Goal: Task Accomplishment & Management: Use online tool/utility

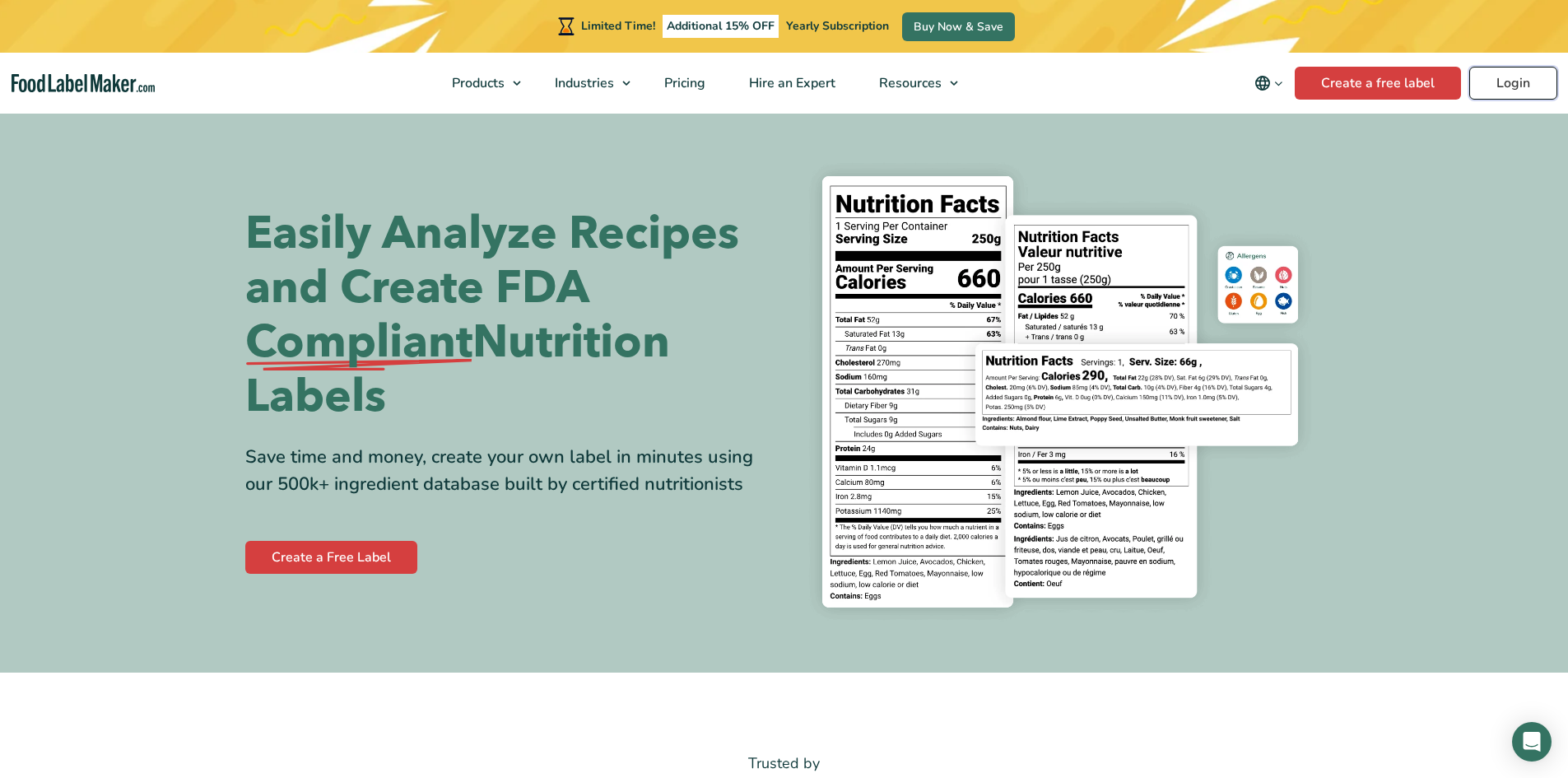
click at [1512, 74] on link "Login" at bounding box center [1513, 83] width 88 height 33
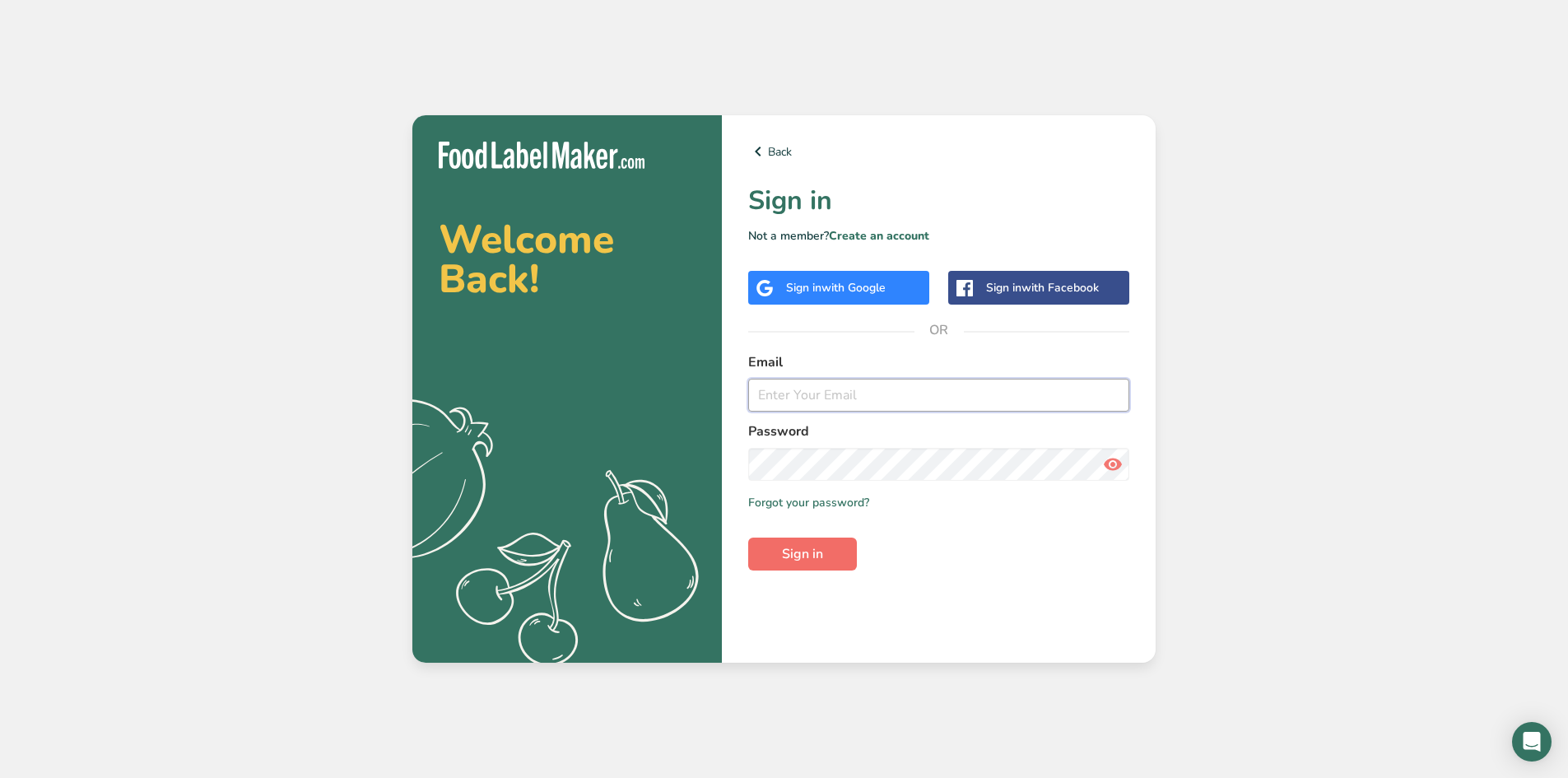
type input "[EMAIL_ADDRESS][DOMAIN_NAME]"
click at [817, 552] on span "Sign in" at bounding box center [802, 553] width 41 height 19
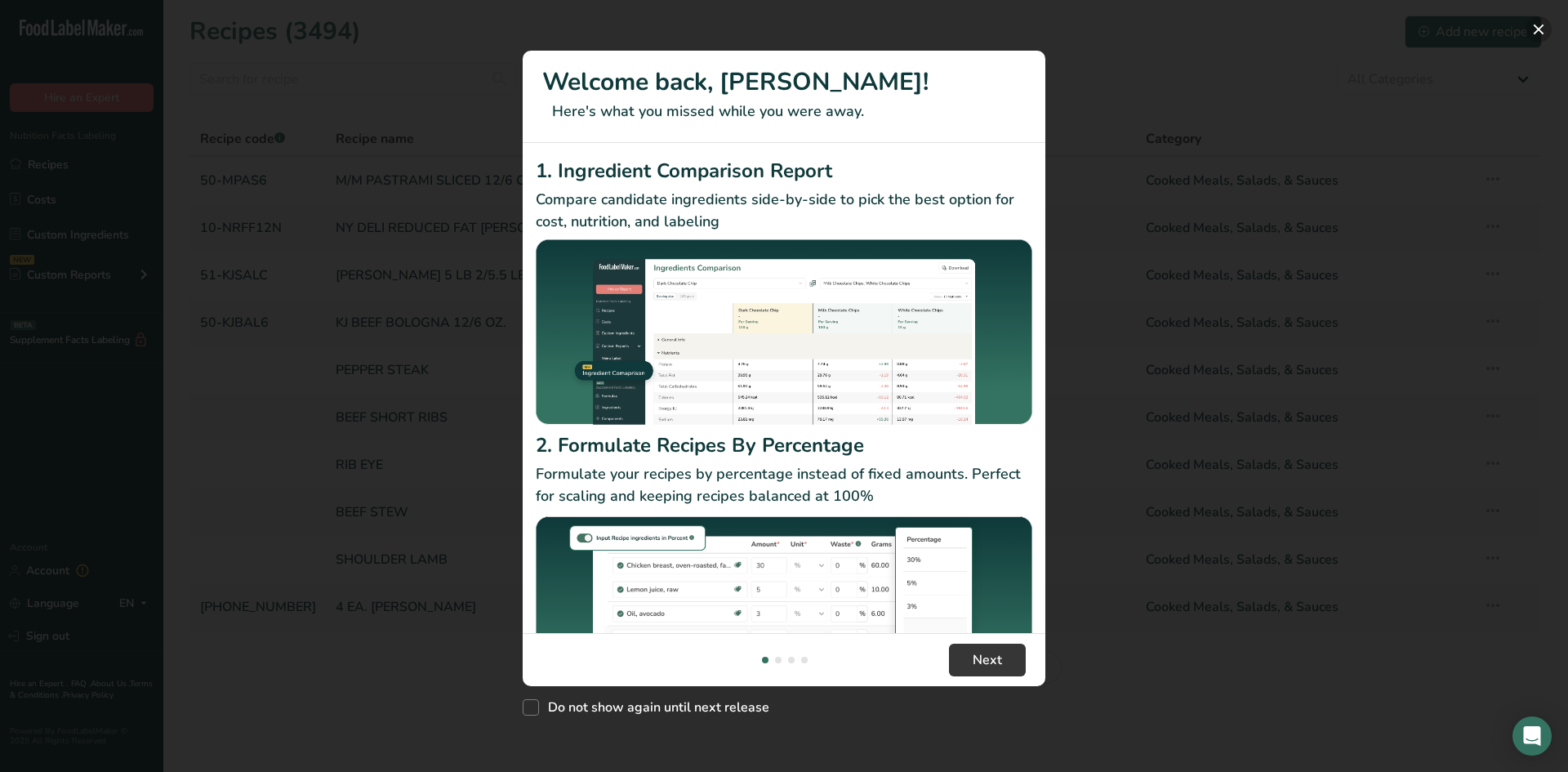
click at [1533, 26] on button "New Features" at bounding box center [1539, 30] width 26 height 26
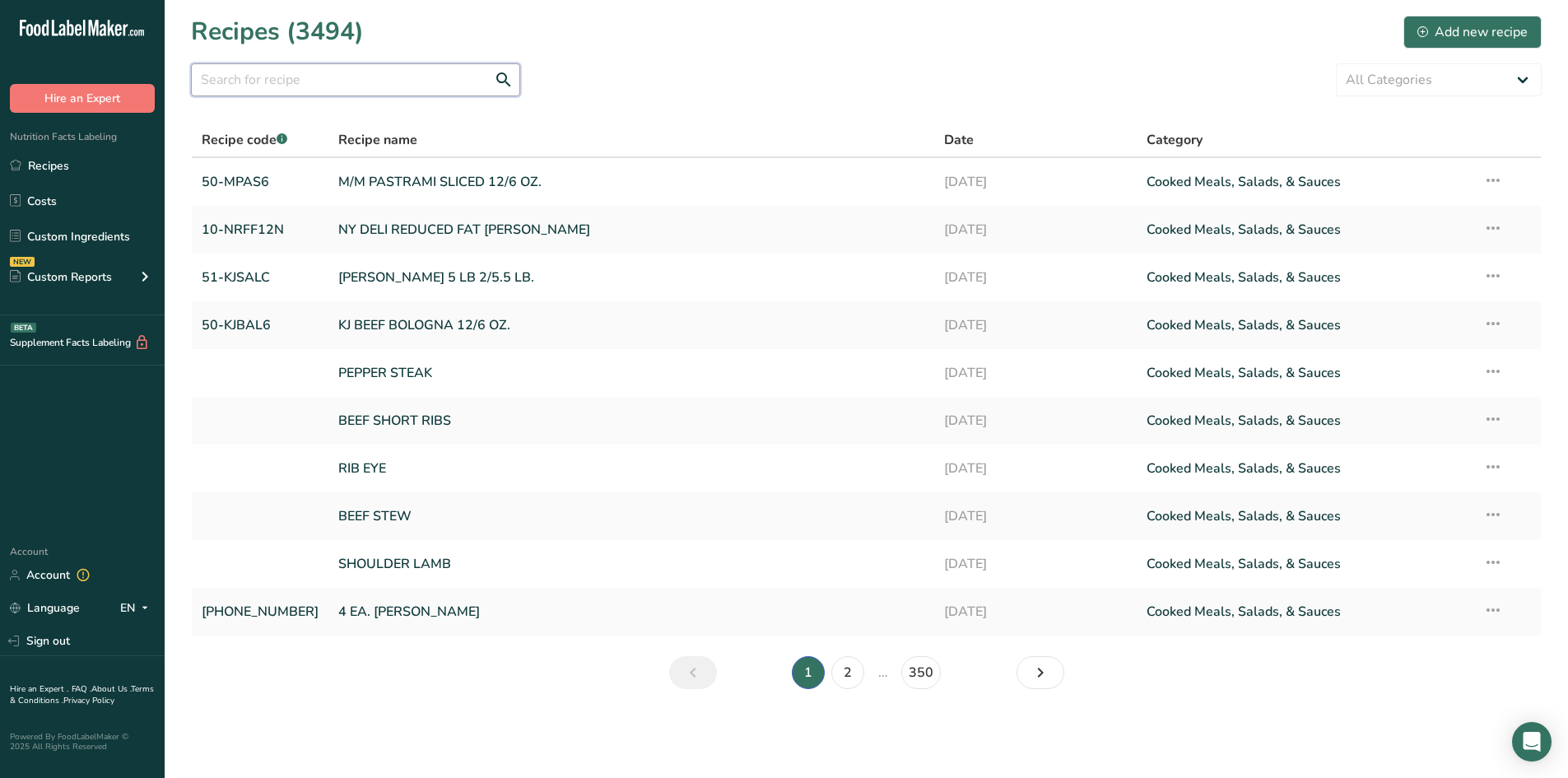
click at [348, 63] on input "text" at bounding box center [356, 79] width 330 height 33
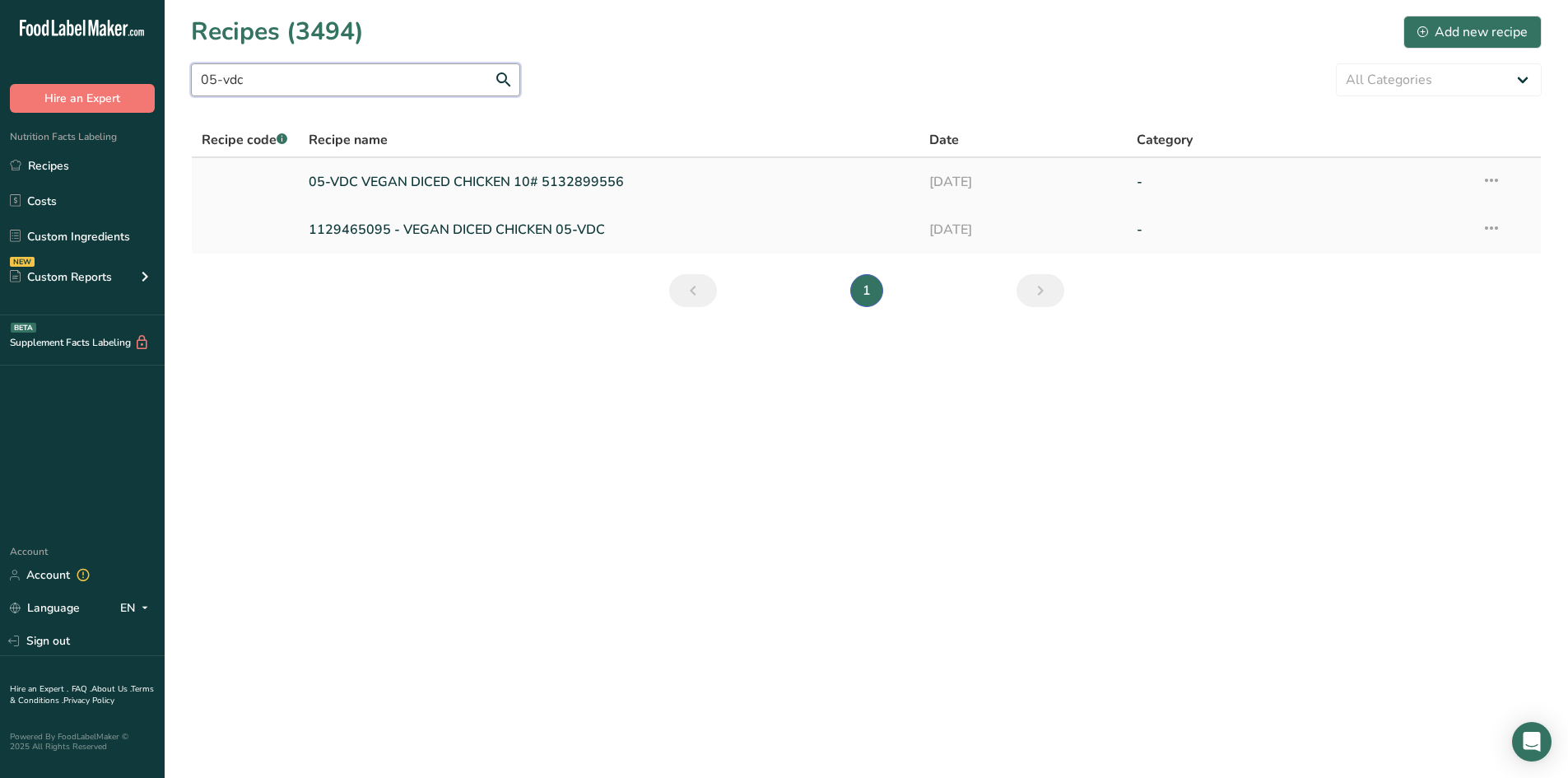
type input "05-vdc"
click at [520, 175] on link "05-VDC VEGAN DICED CHICKEN 10# 5132899556" at bounding box center [609, 182] width 602 height 34
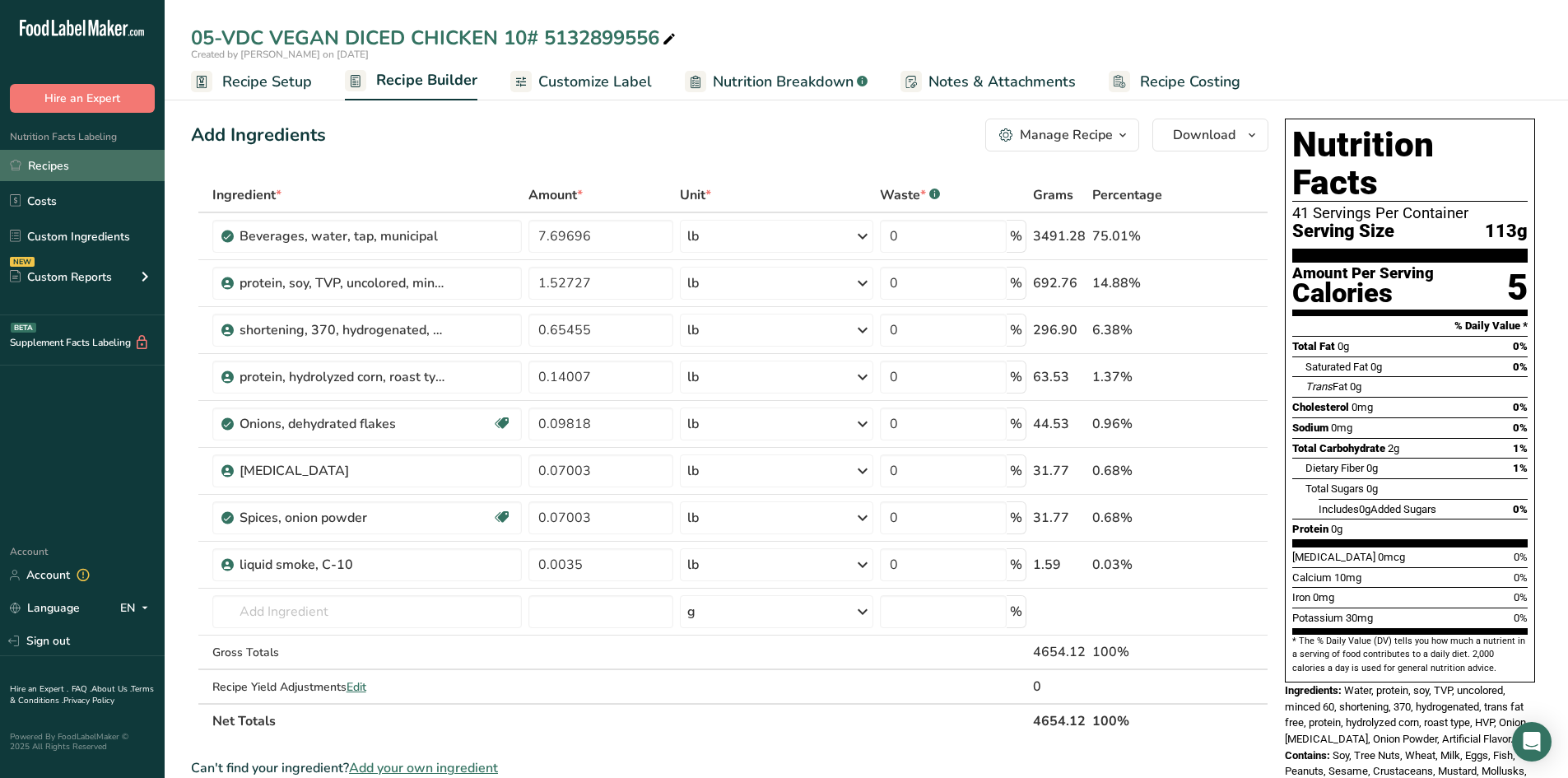
click at [51, 159] on link "Recipes" at bounding box center [82, 165] width 165 height 31
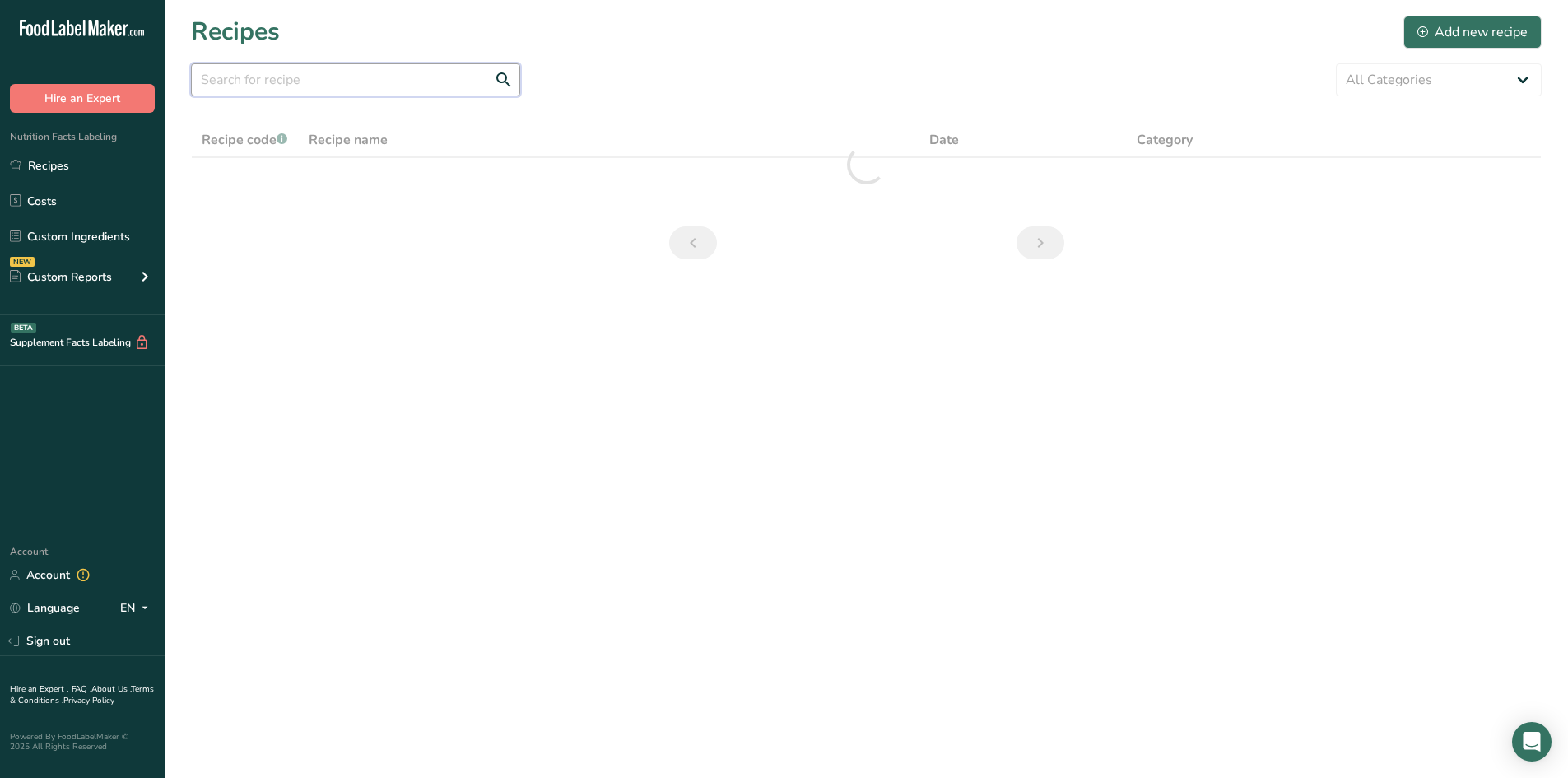
click at [218, 80] on input "text" at bounding box center [356, 79] width 330 height 33
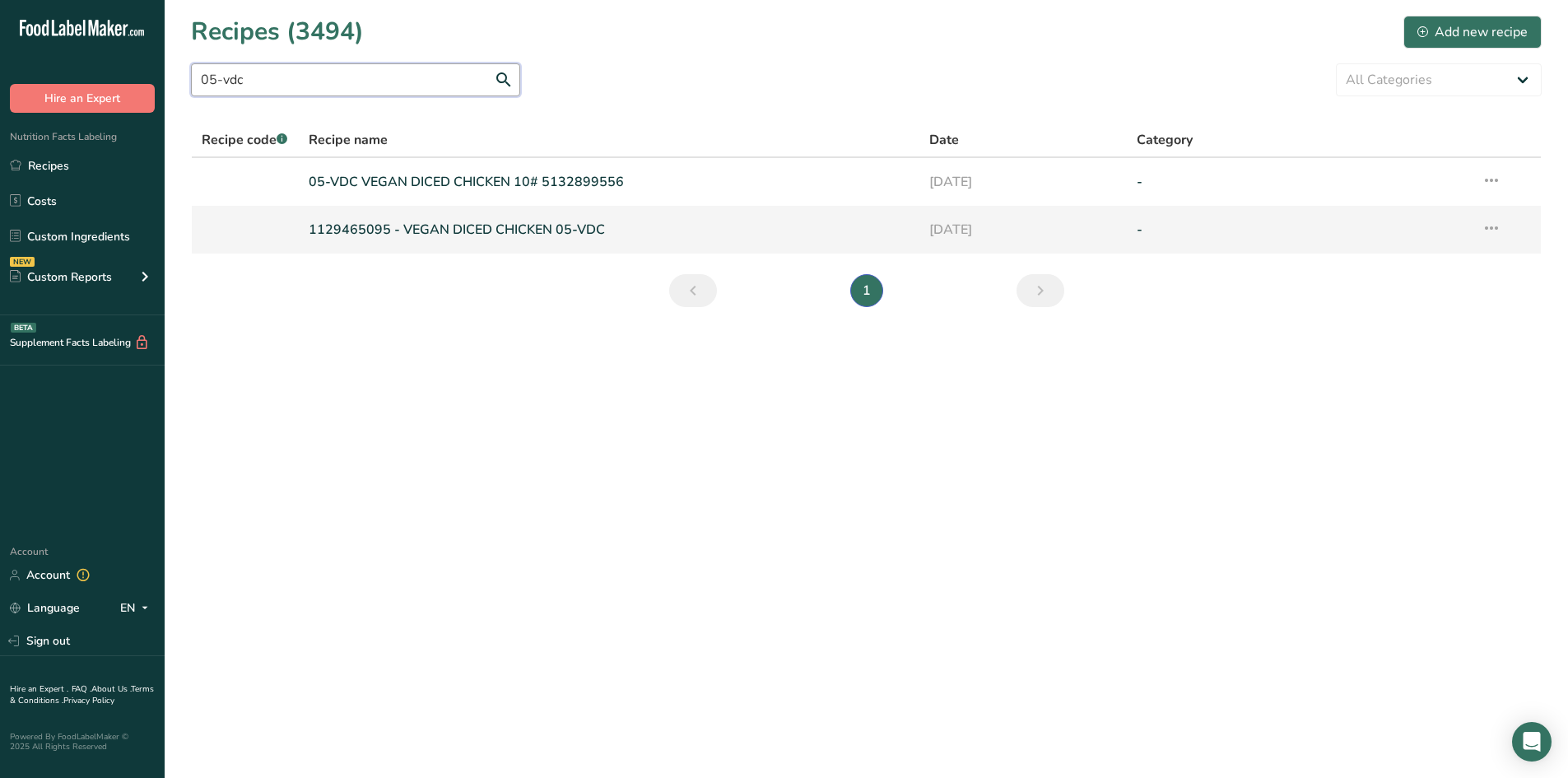
type input "05-vdc"
click at [524, 222] on link "1129465095 - VEGAN DICED CHICKEN 05-VDC" at bounding box center [609, 229] width 602 height 34
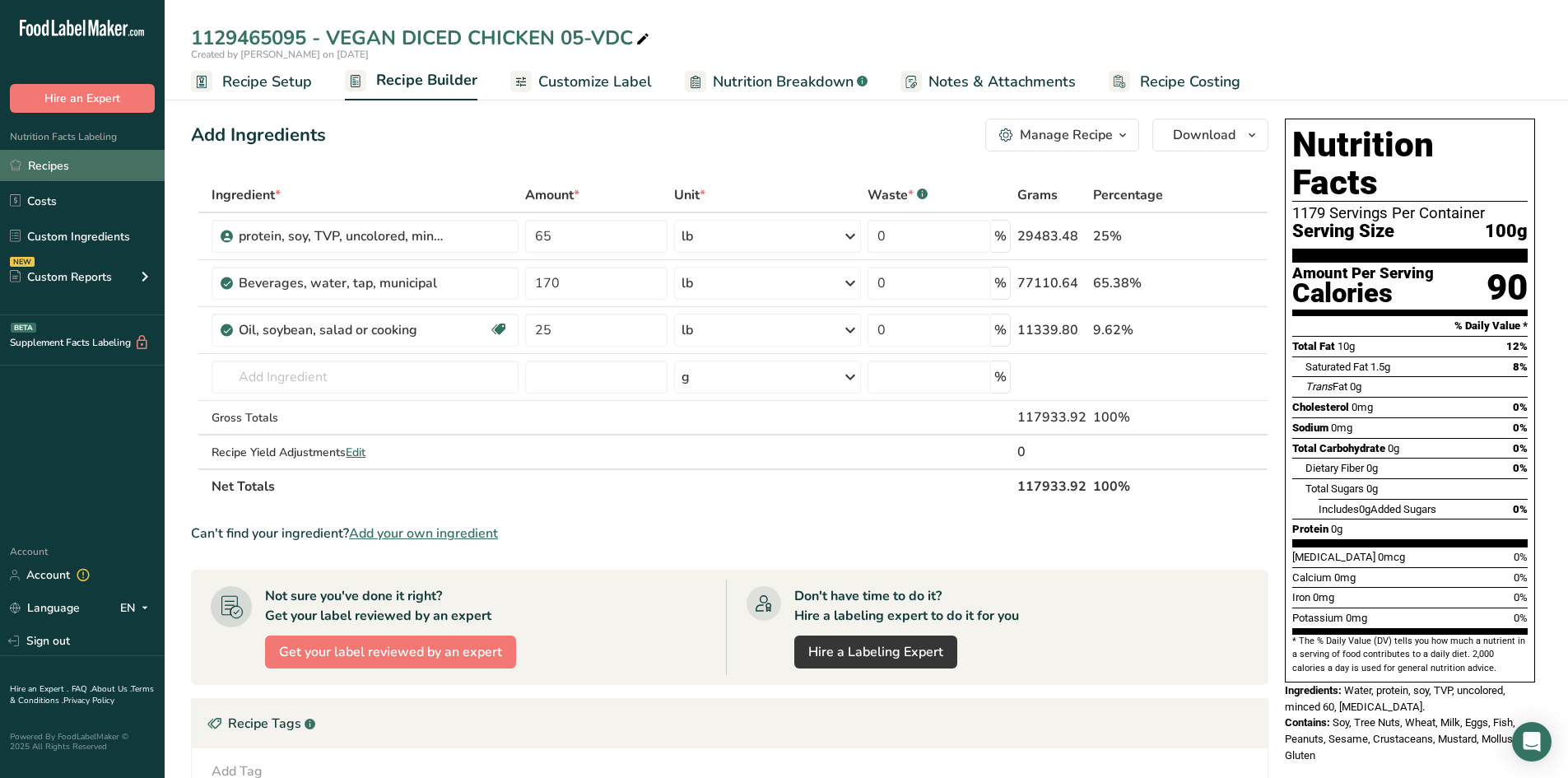
click at [67, 163] on link "Recipes" at bounding box center [82, 165] width 165 height 31
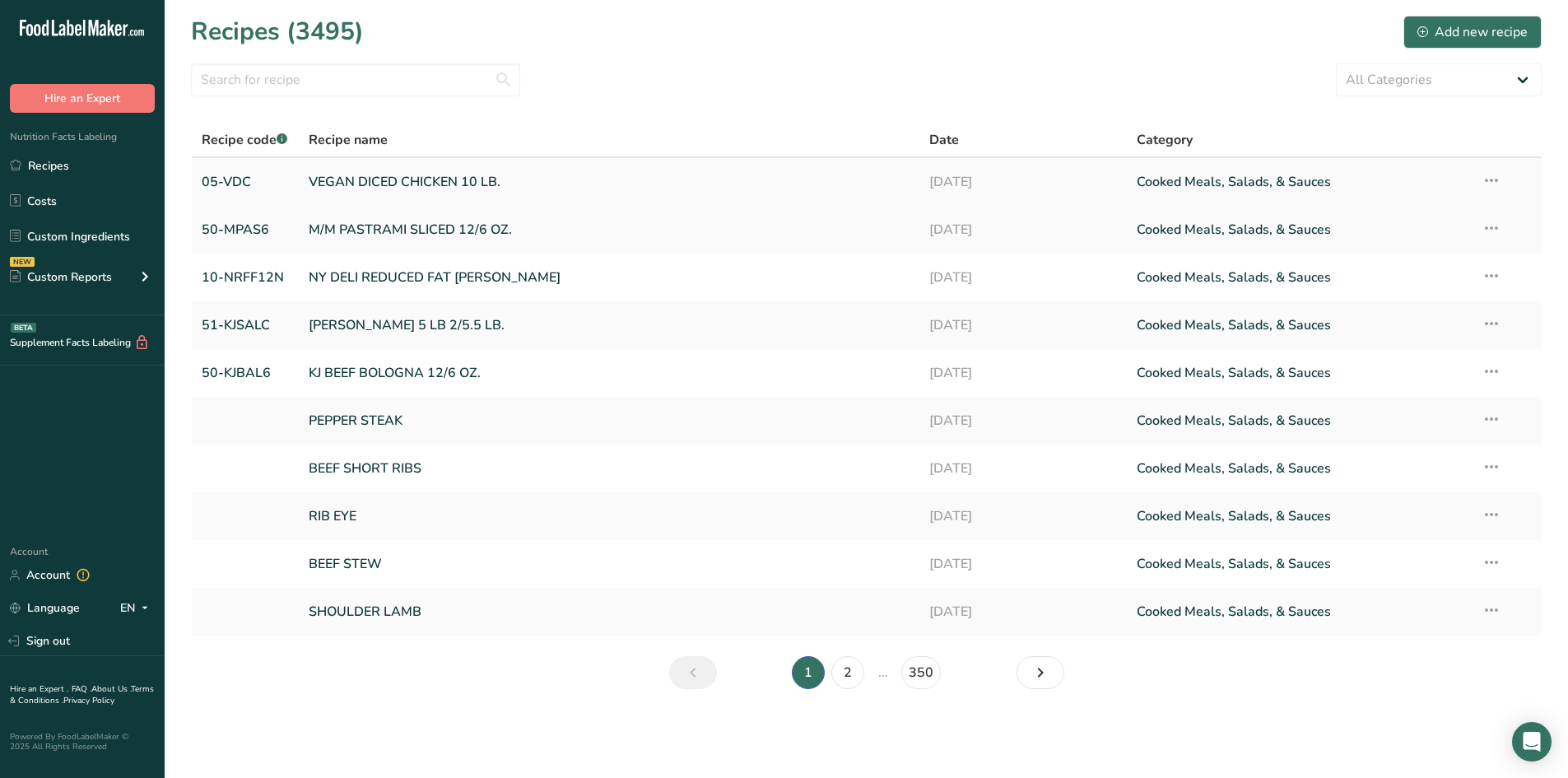
click at [369, 180] on link "VEGAN DICED CHICKEN 10 LB." at bounding box center [609, 182] width 602 height 34
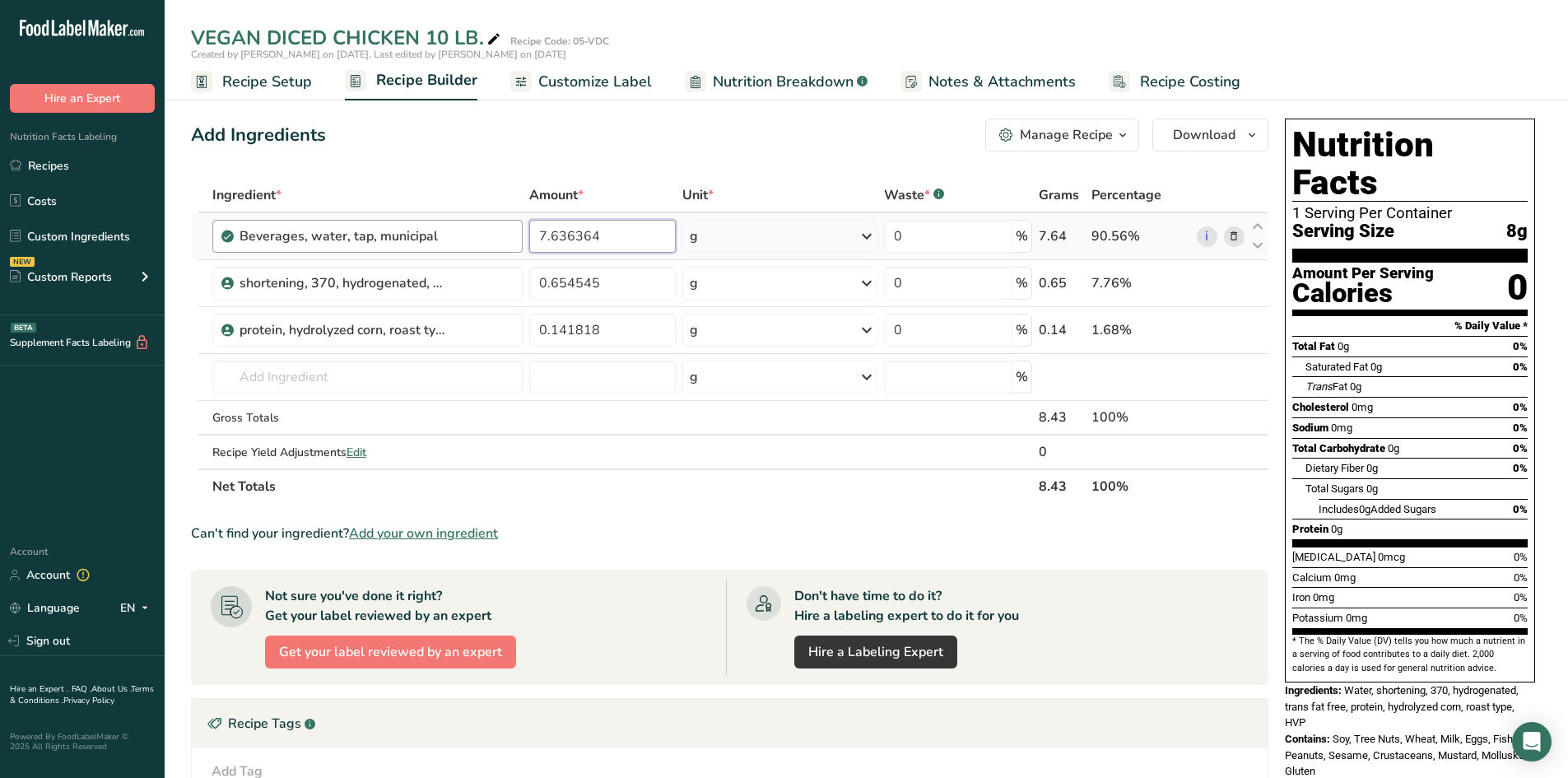
drag, startPoint x: 605, startPoint y: 234, endPoint x: 427, endPoint y: 219, distance: 178.6
click at [450, 223] on tr "Beverages, water, tap, municipal 7.636364 g Portions 1 fl oz 1 bottle 8 fl oz 1…" at bounding box center [730, 236] width 1076 height 47
type input "9"
type input "86"
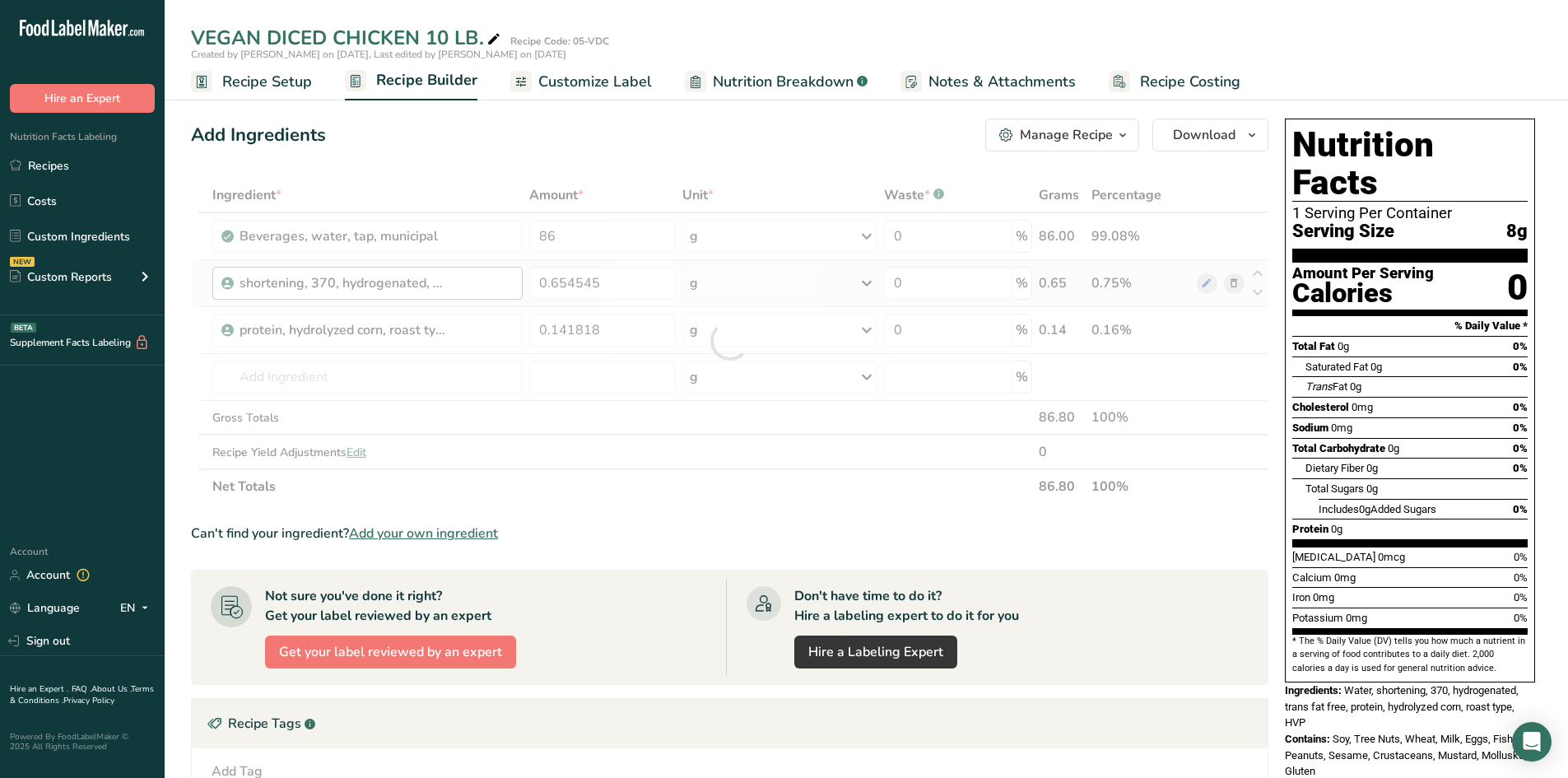
click at [456, 285] on div "Ingredient * Amount * Unit * Waste * .a-a{fill:#347362;}.b-a{fill:#fff;} Grams …" at bounding box center [730, 341] width 1078 height 326
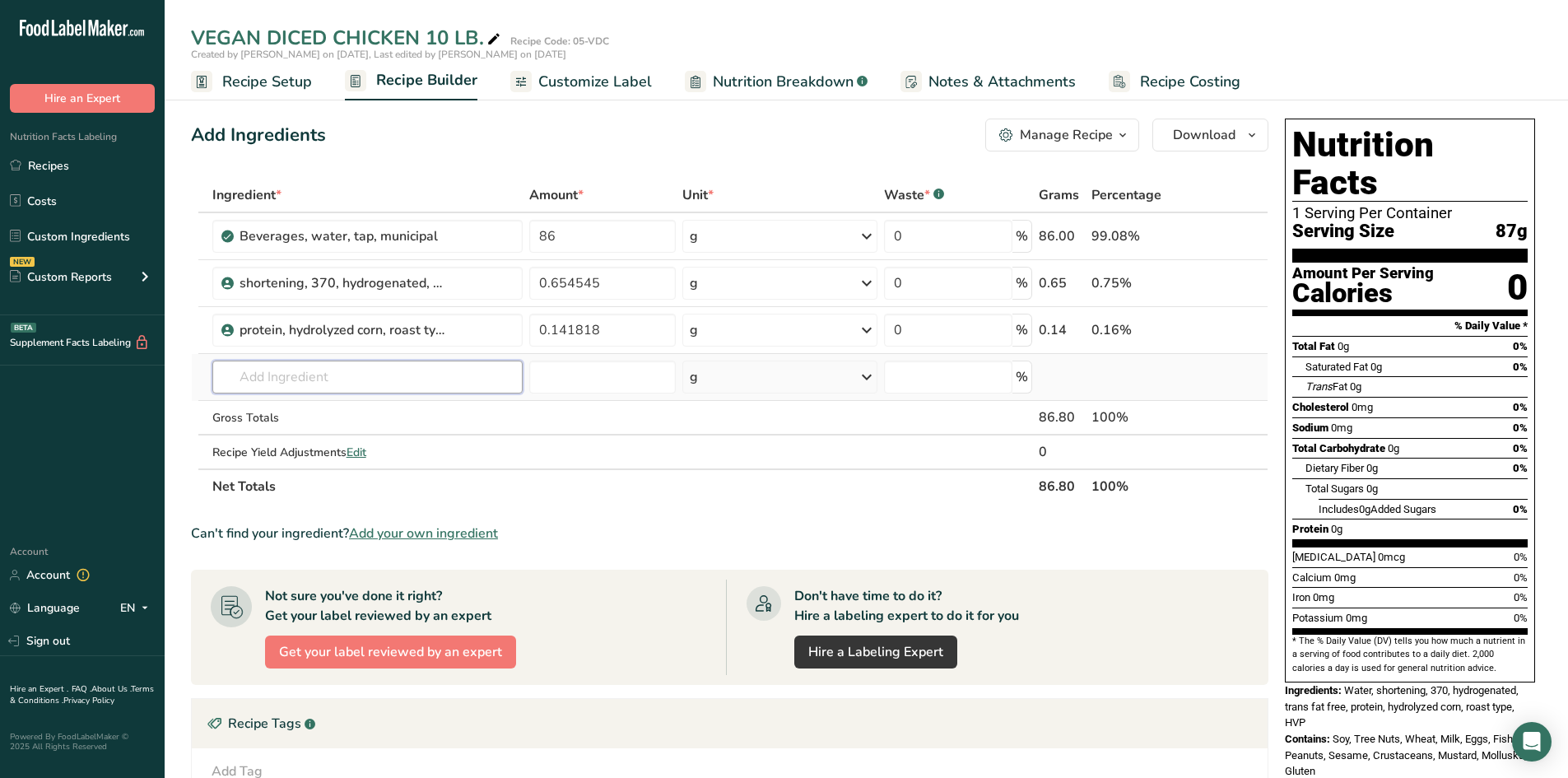
click at [268, 380] on input "text" at bounding box center [368, 376] width 310 height 33
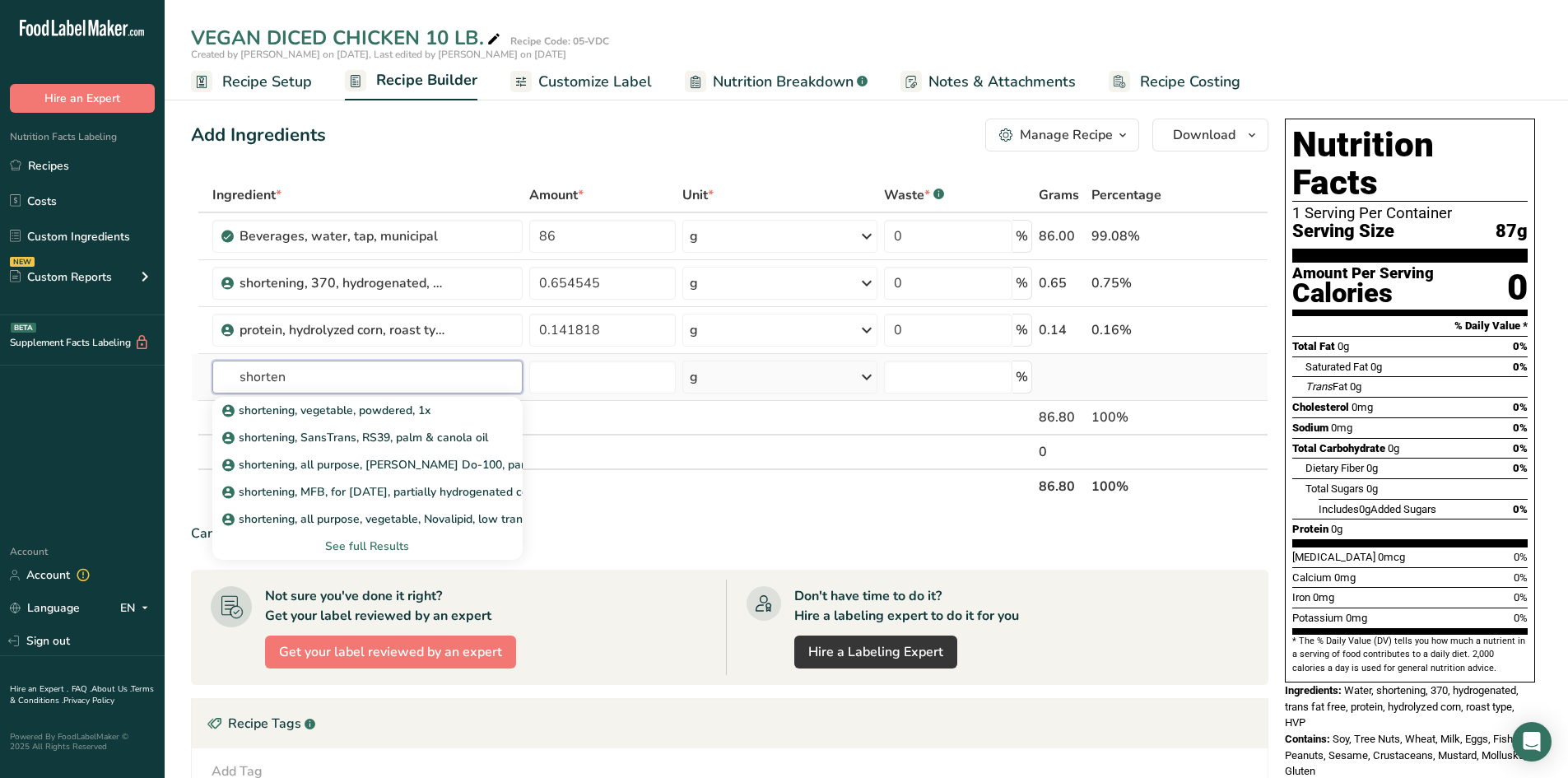
type input "shorten"
click at [368, 545] on div "See full Results" at bounding box center [368, 546] width 284 height 18
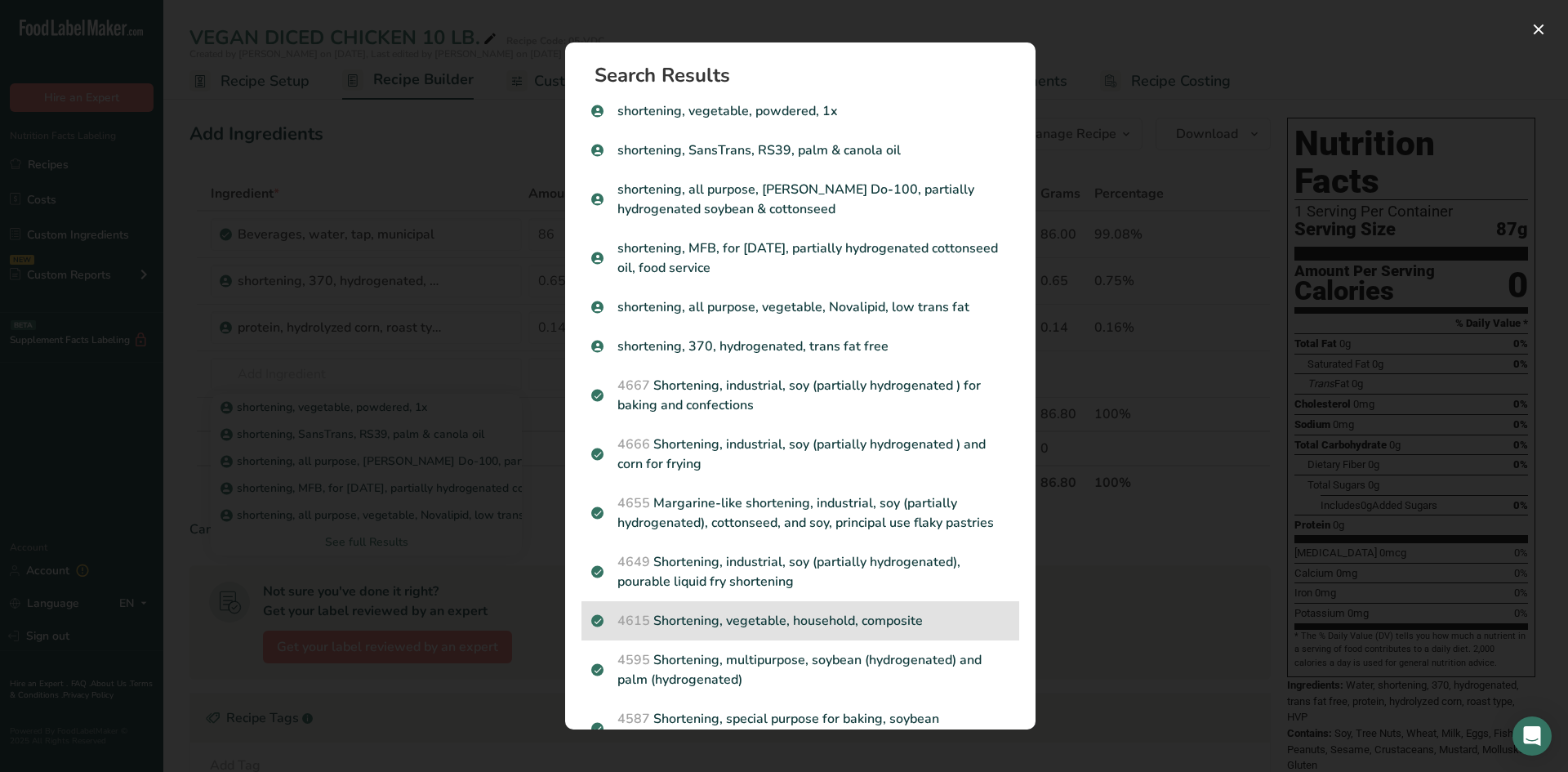
click at [814, 619] on p "4615 Shortening, vegetable, household, composite" at bounding box center [800, 621] width 418 height 19
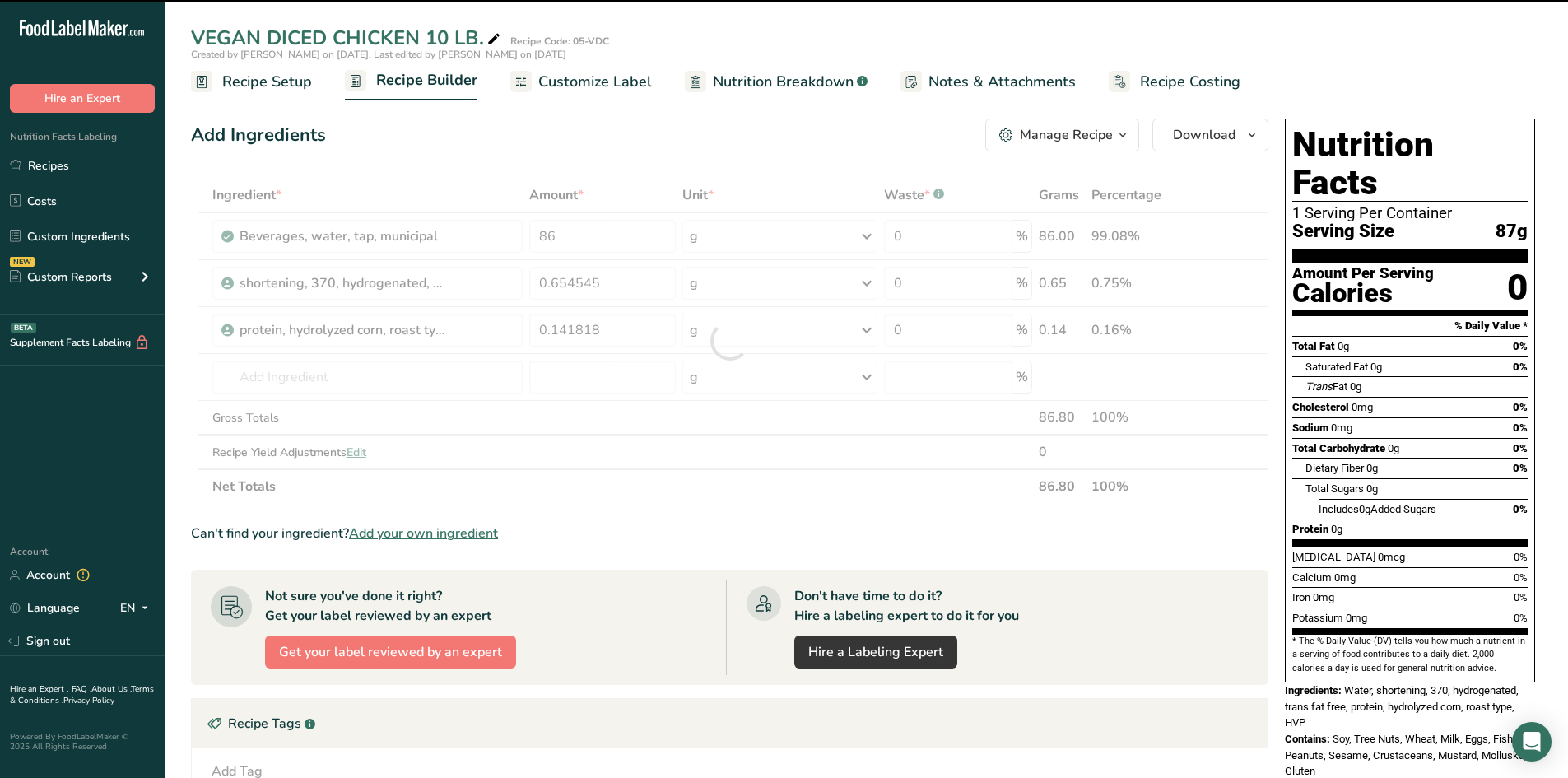
type input "0"
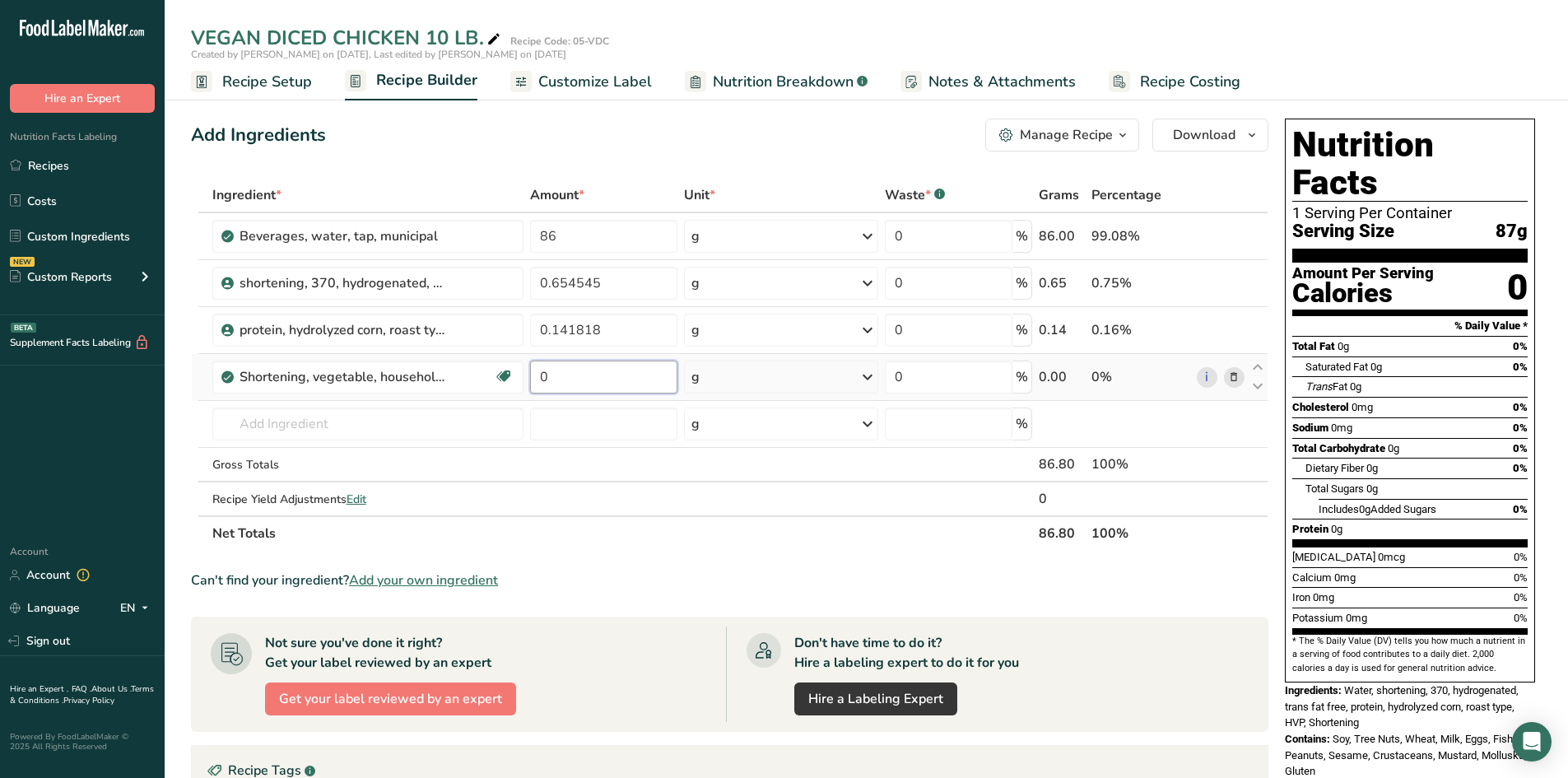
drag, startPoint x: 543, startPoint y: 373, endPoint x: 463, endPoint y: 355, distance: 82.0
click at [463, 355] on tr "Shortening, vegetable, household, composite Dairy free Gluten free Vegan Vegeta…" at bounding box center [730, 377] width 1076 height 47
type input "7"
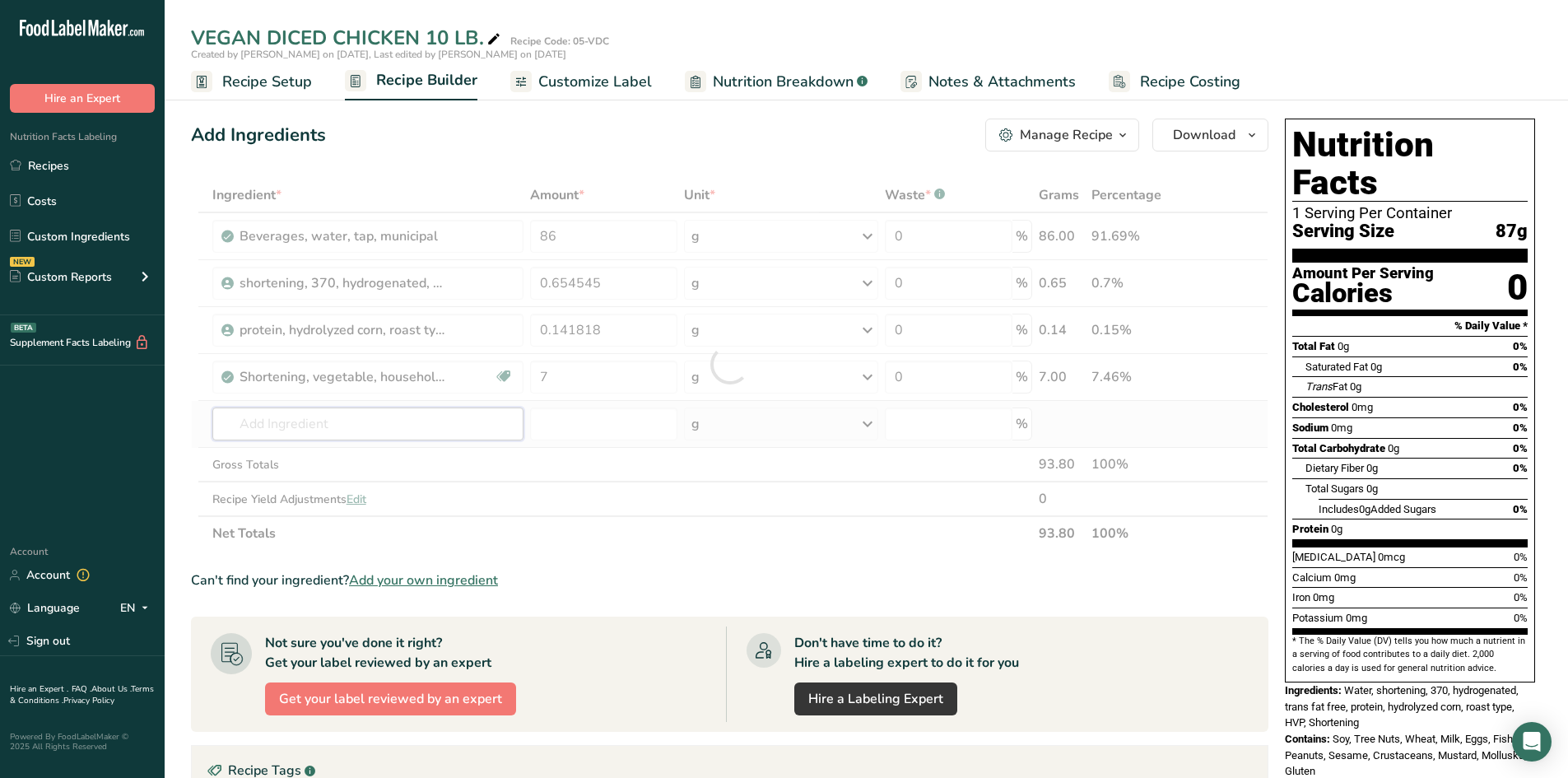
click at [413, 430] on div "Ingredient * Amount * Unit * Waste * .a-a{fill:#347362;}.b-a{fill:#fff;} Grams …" at bounding box center [730, 364] width 1078 height 373
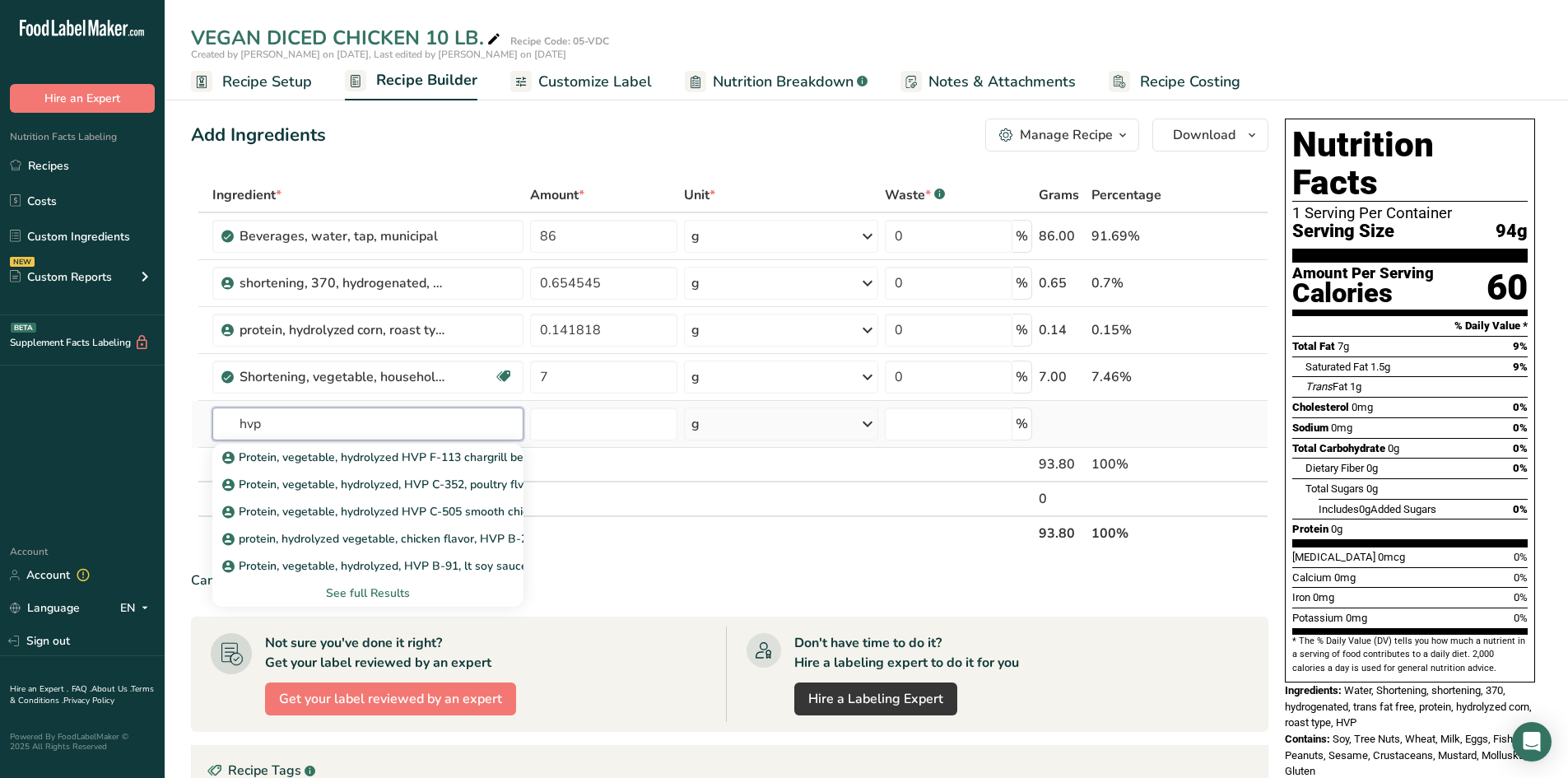
type input "hvp"
click at [375, 591] on div "See full Results" at bounding box center [368, 593] width 286 height 18
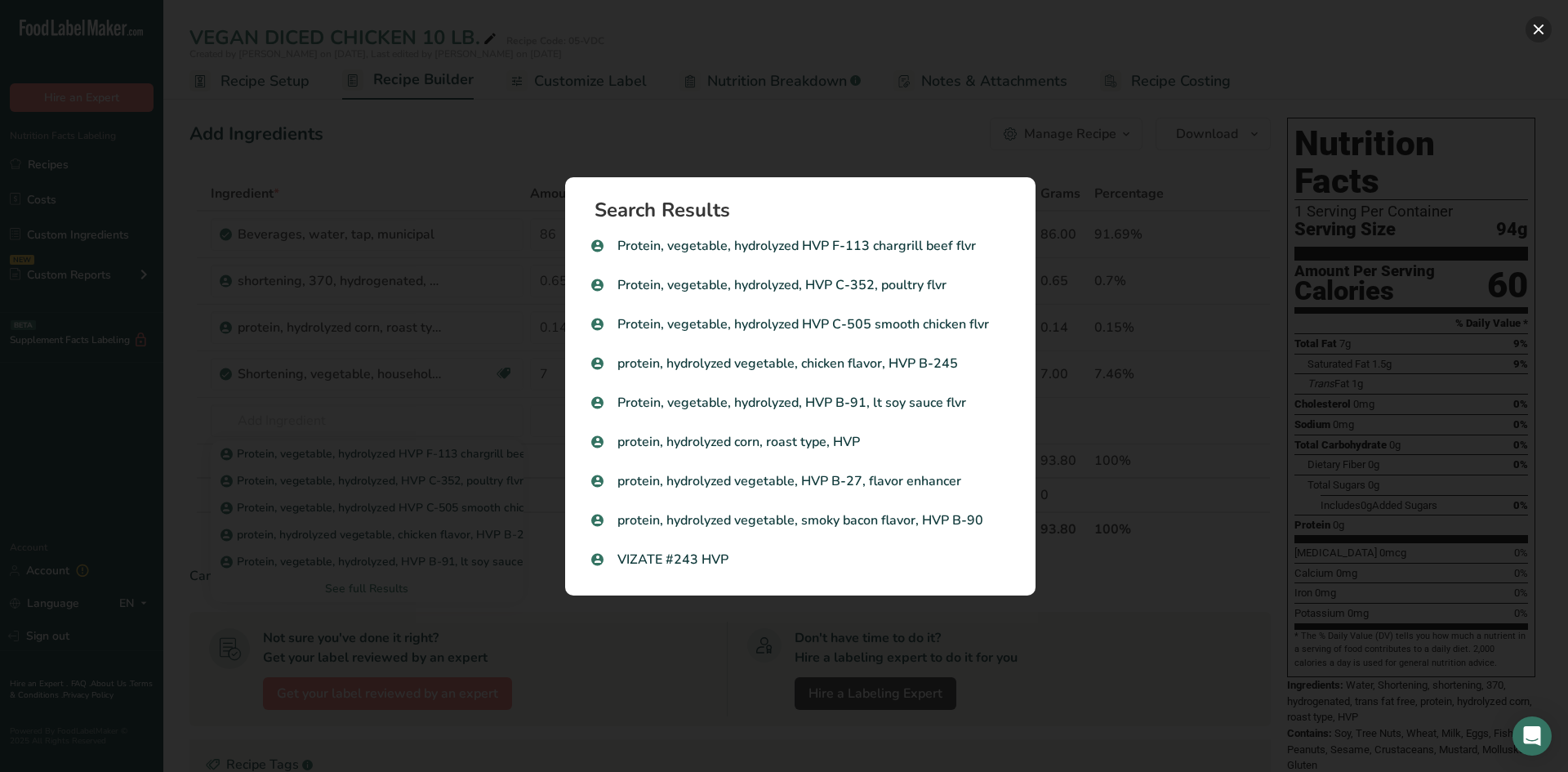
click at [1540, 24] on button "Search results modal" at bounding box center [1539, 30] width 26 height 26
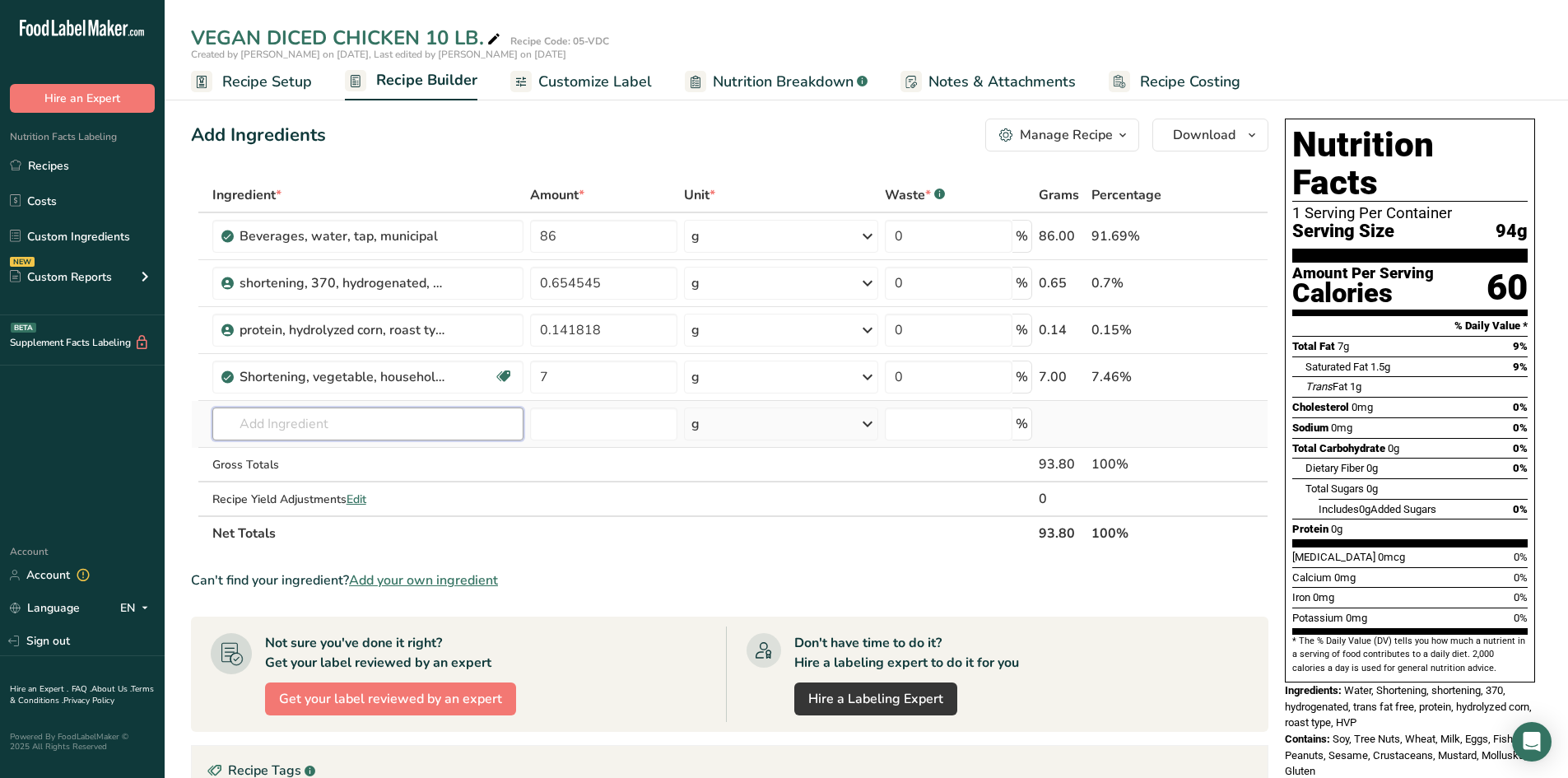
click at [252, 412] on input "text" at bounding box center [368, 423] width 312 height 33
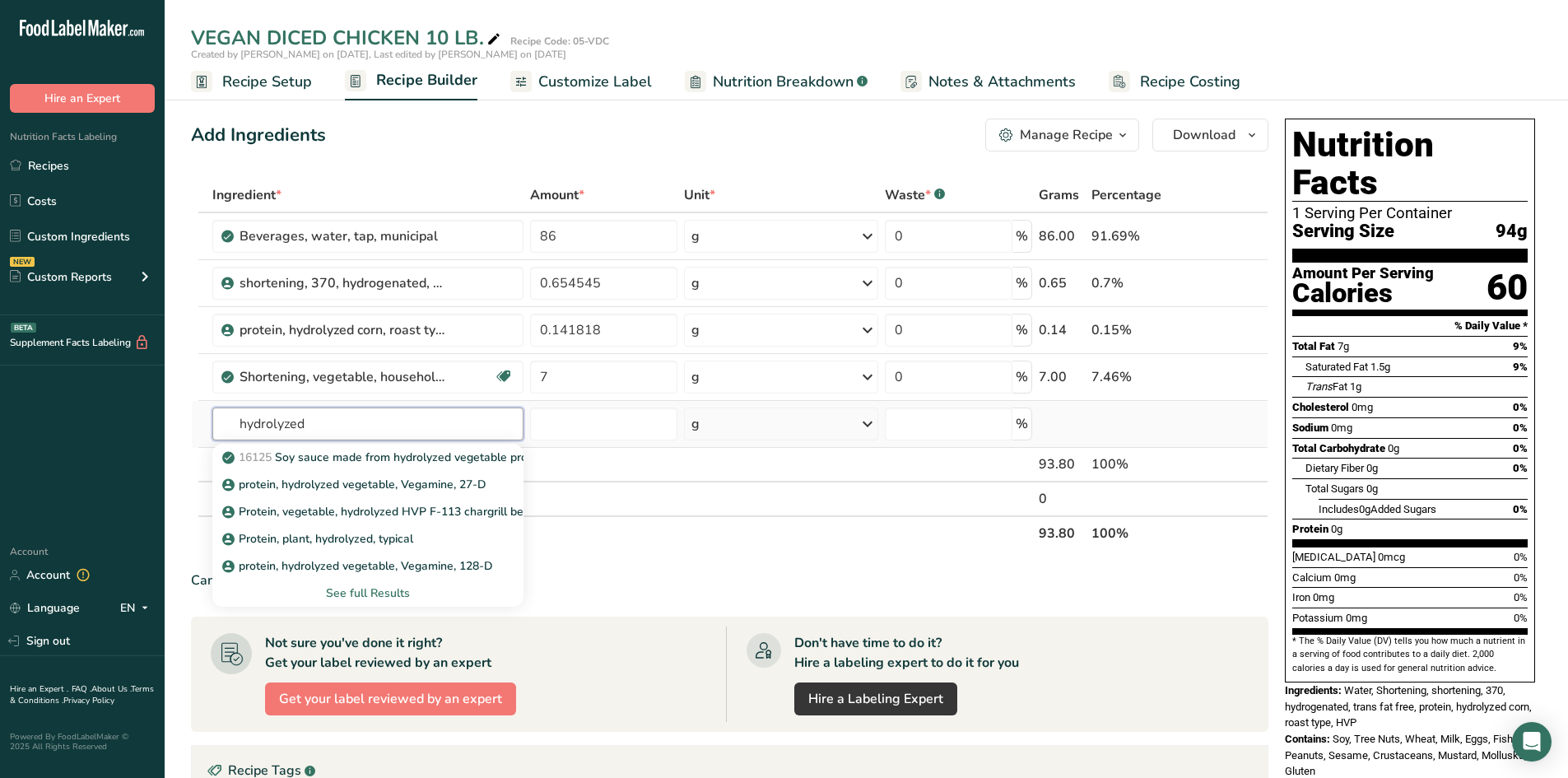
type input "hydrolyzed"
click at [368, 593] on div "See full Results" at bounding box center [368, 593] width 286 height 18
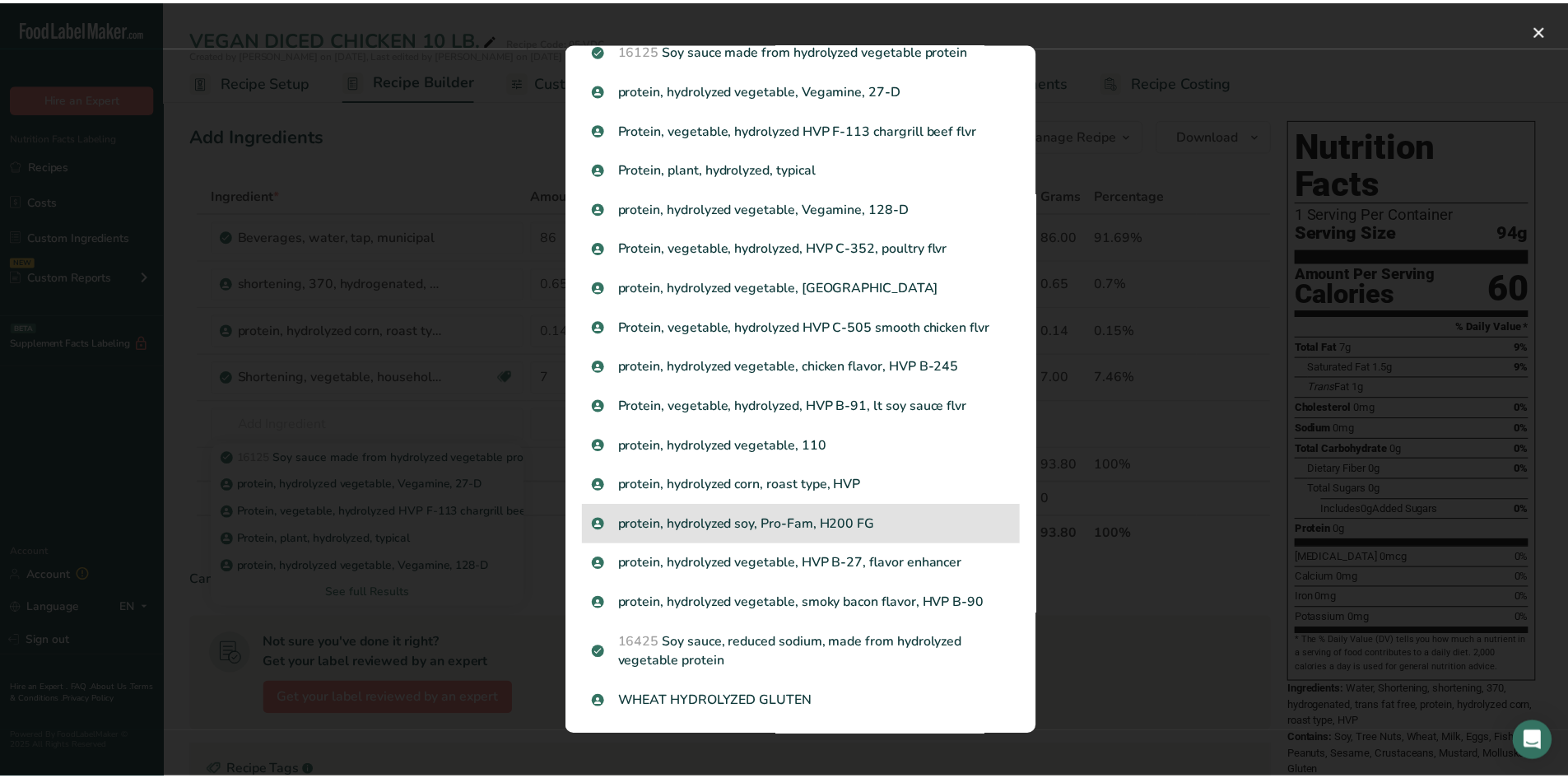
scroll to position [65, 0]
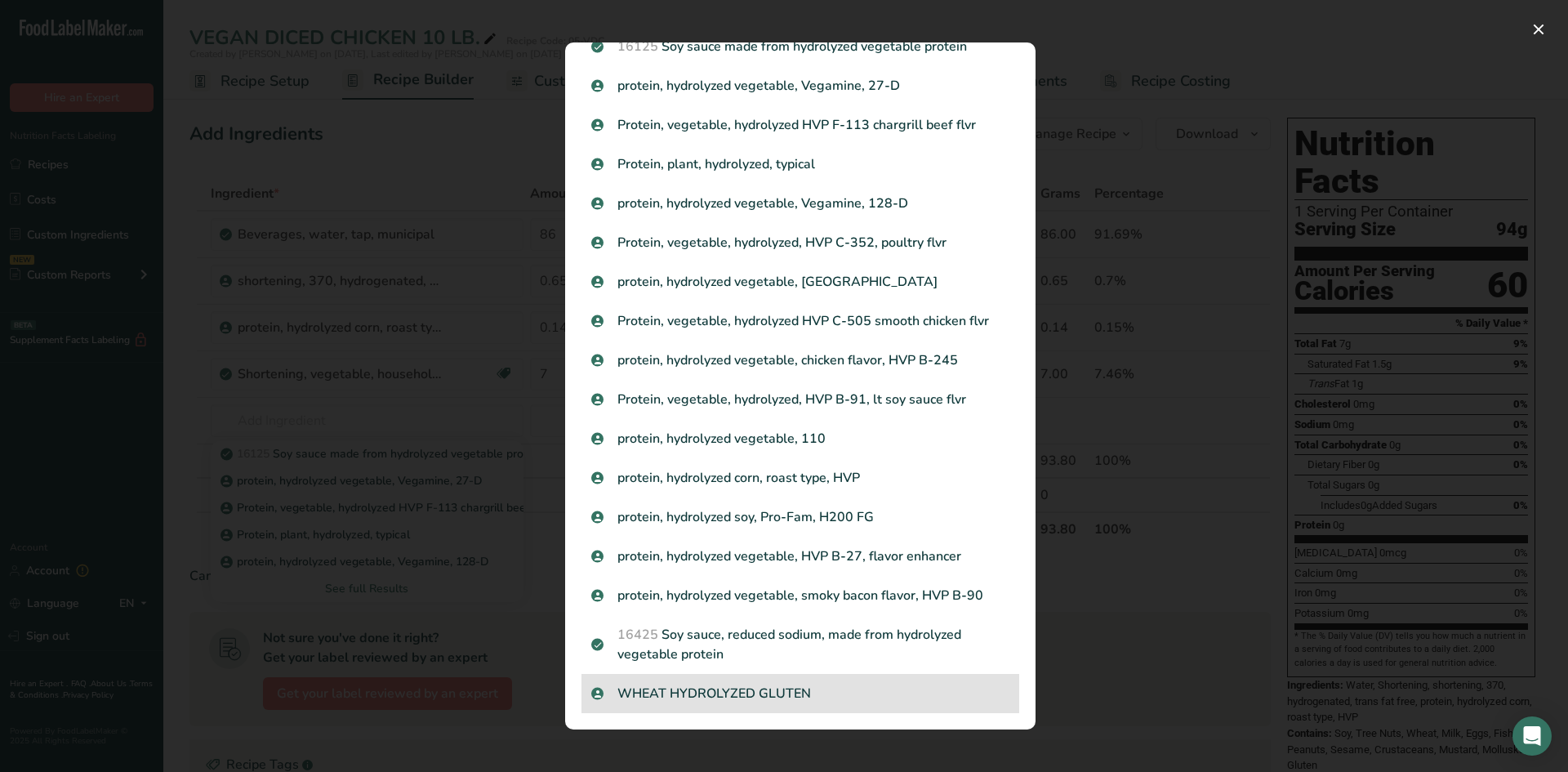
click at [738, 696] on p "WHEAT HYDROLYZED GLUTEN" at bounding box center [800, 693] width 418 height 19
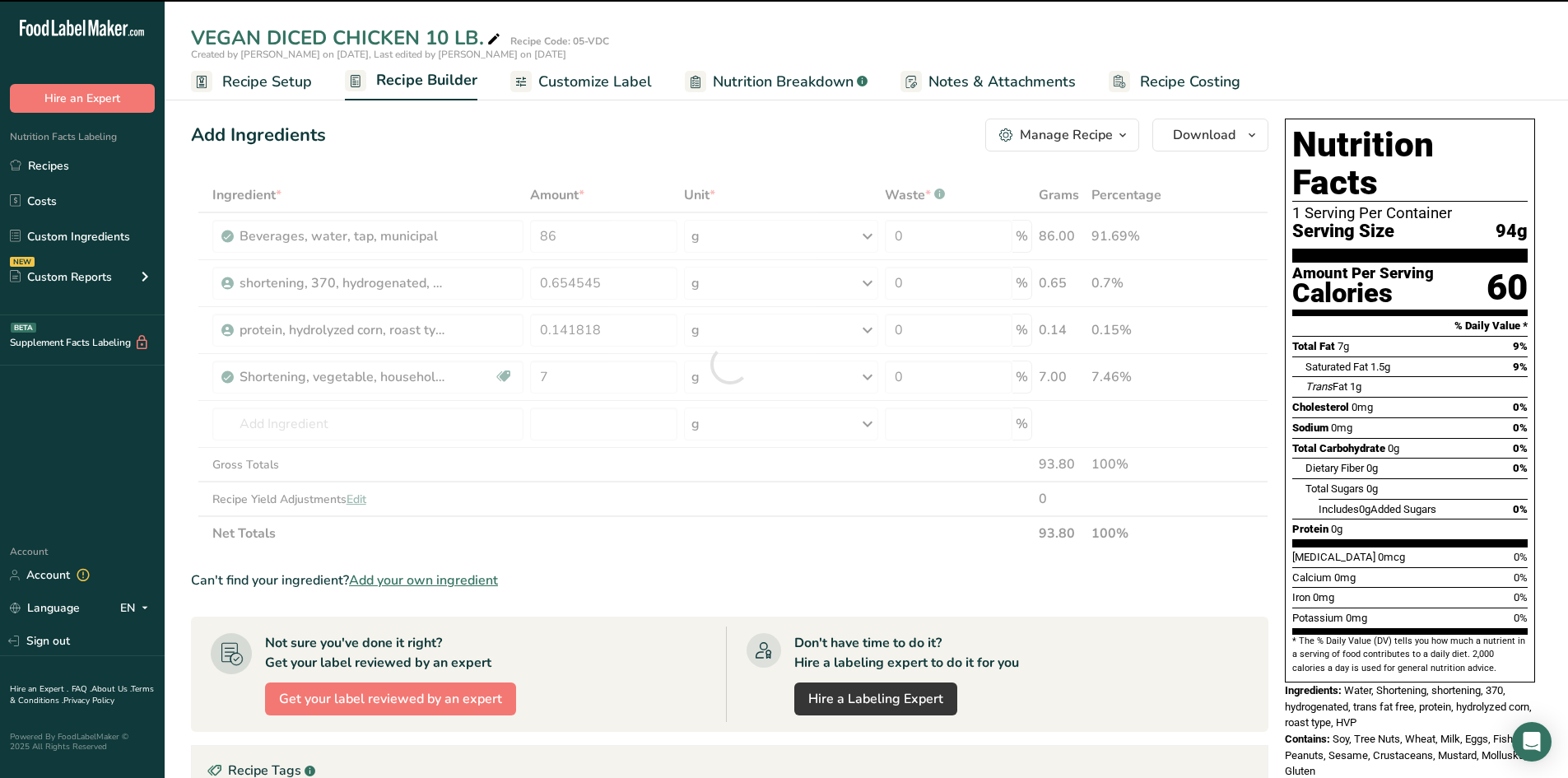
type input "0"
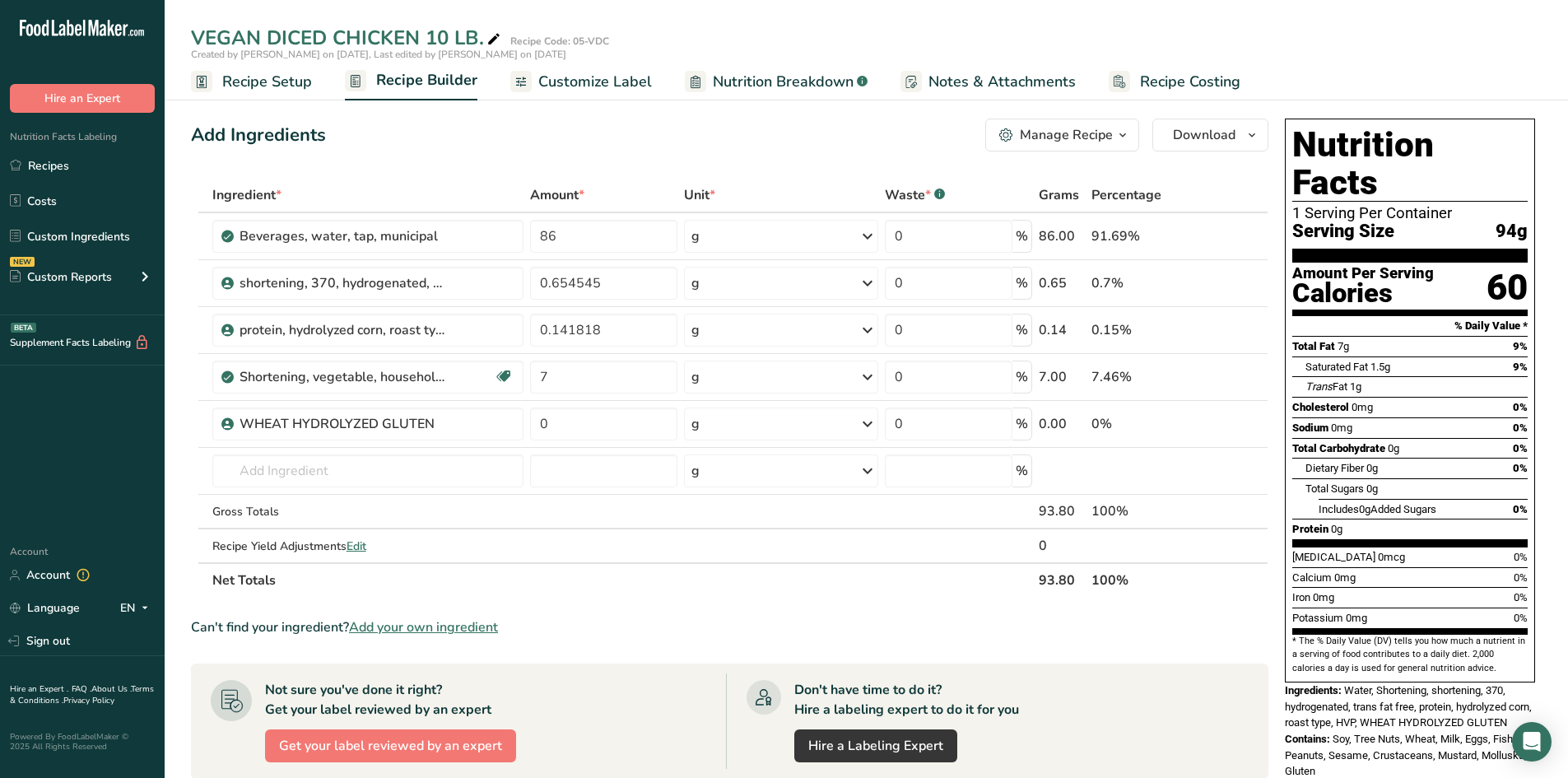
click at [398, 626] on span "Add your own ingredient" at bounding box center [423, 626] width 149 height 19
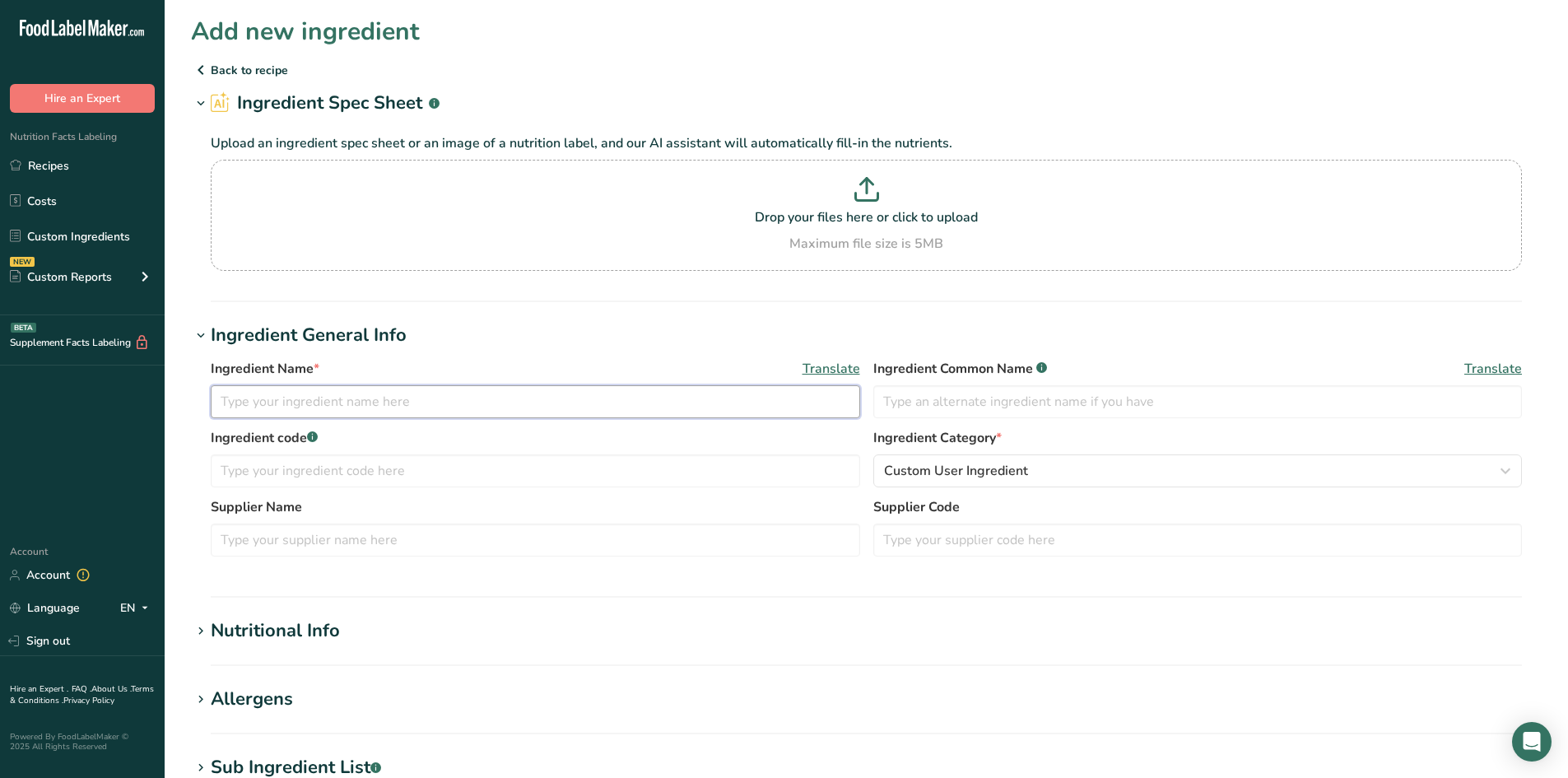
click at [255, 401] on input "text" at bounding box center [535, 401] width 650 height 33
type input "TVP"
click at [343, 631] on h1 "Nutritional Info" at bounding box center [866, 630] width 1351 height 27
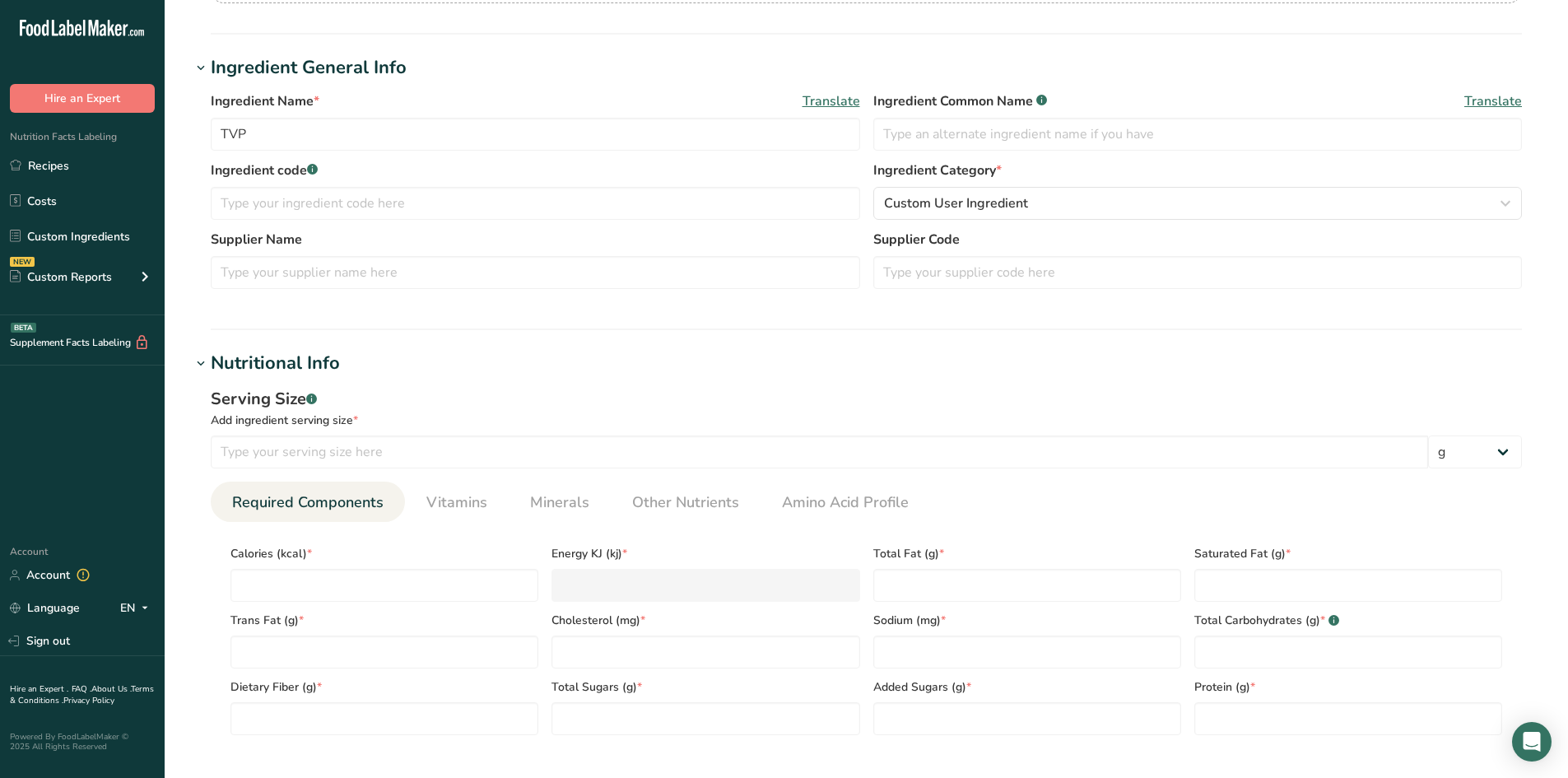
scroll to position [274, 0]
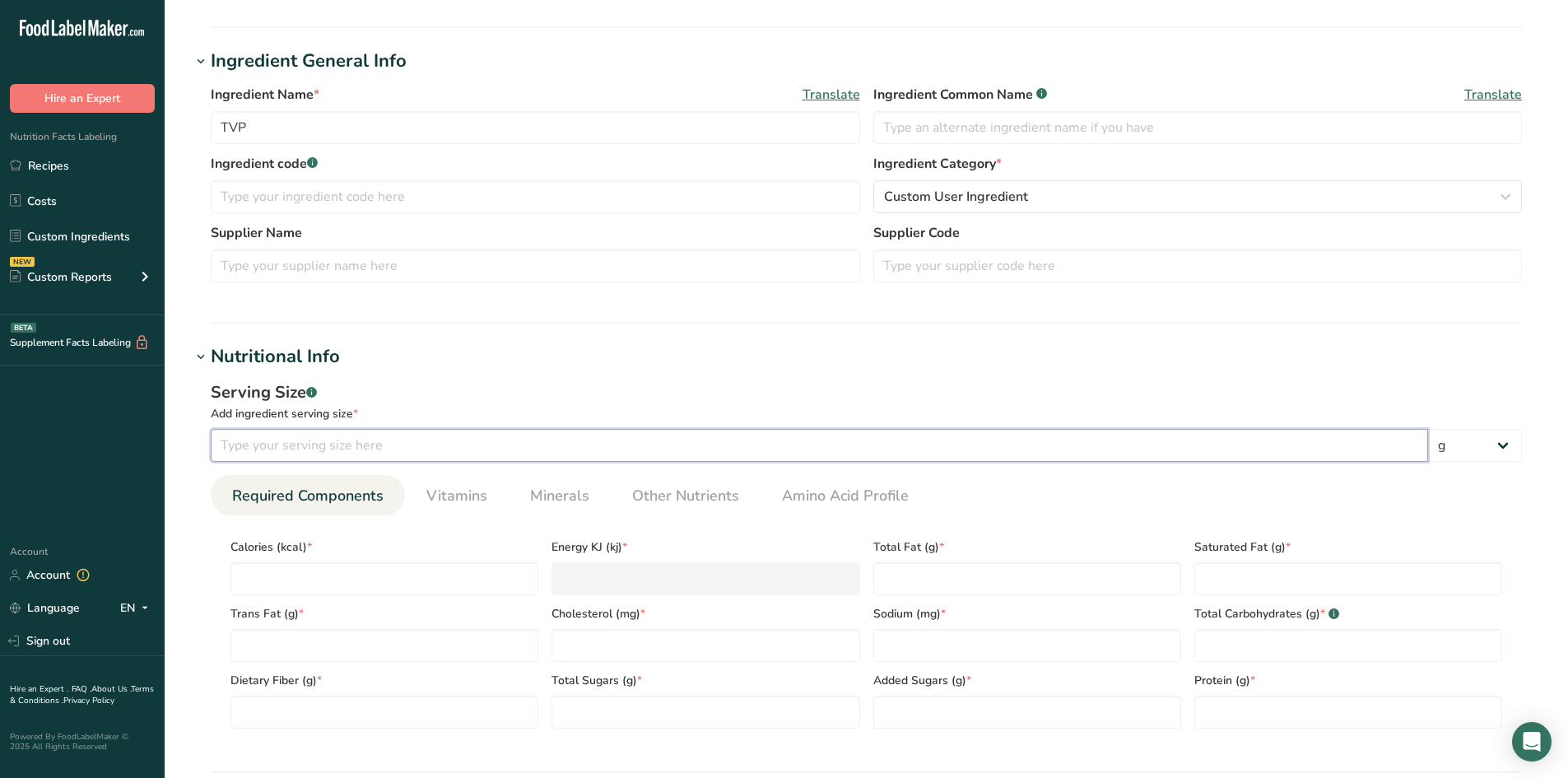
click at [322, 438] on input "number" at bounding box center [819, 445] width 1217 height 33
type input "100"
click at [306, 574] on input "number" at bounding box center [384, 578] width 308 height 33
type input "3"
type KJ "12.6"
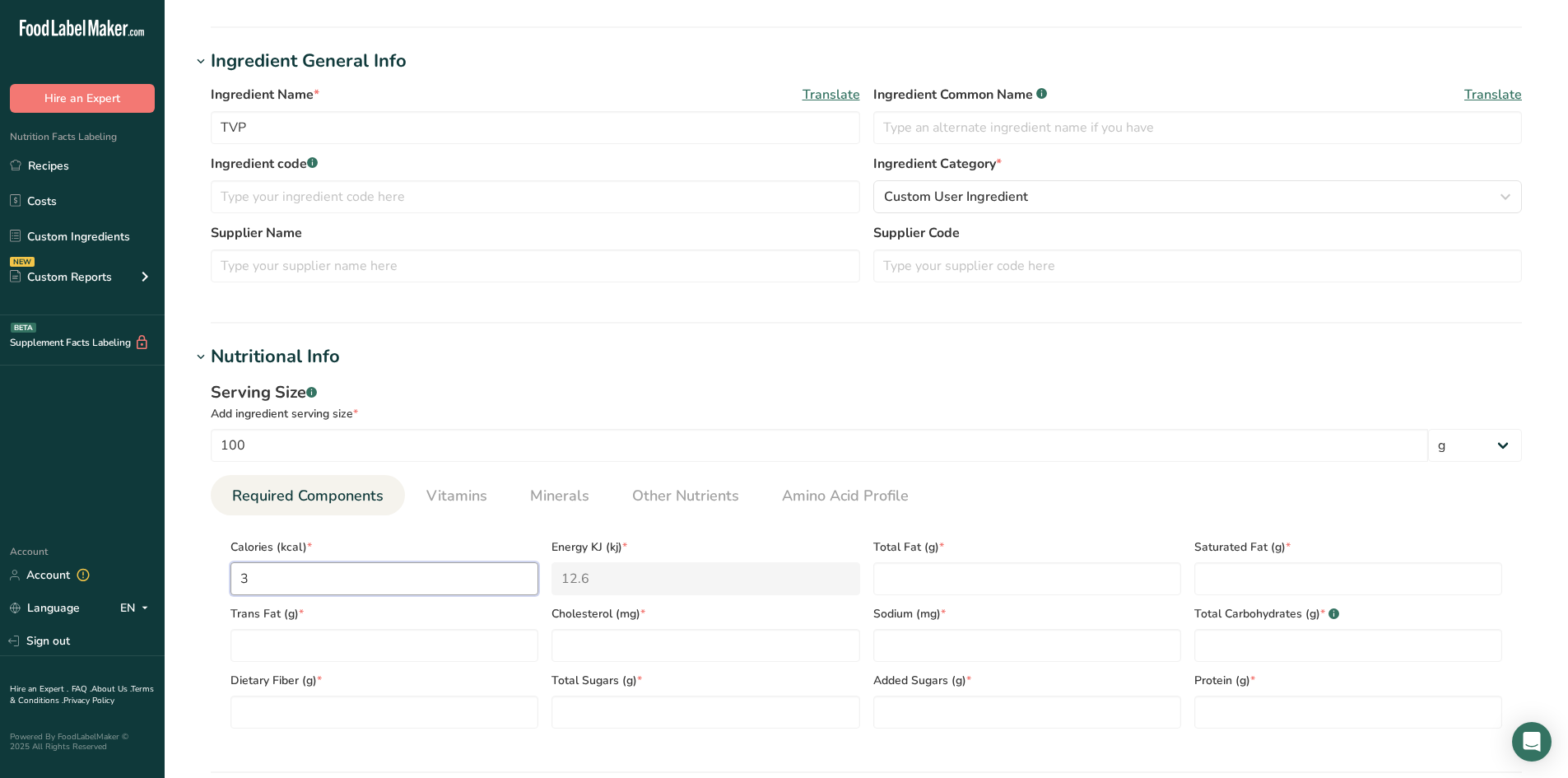
type input "32"
type KJ "133.9"
type input "327"
type KJ "1368.2"
type input "327"
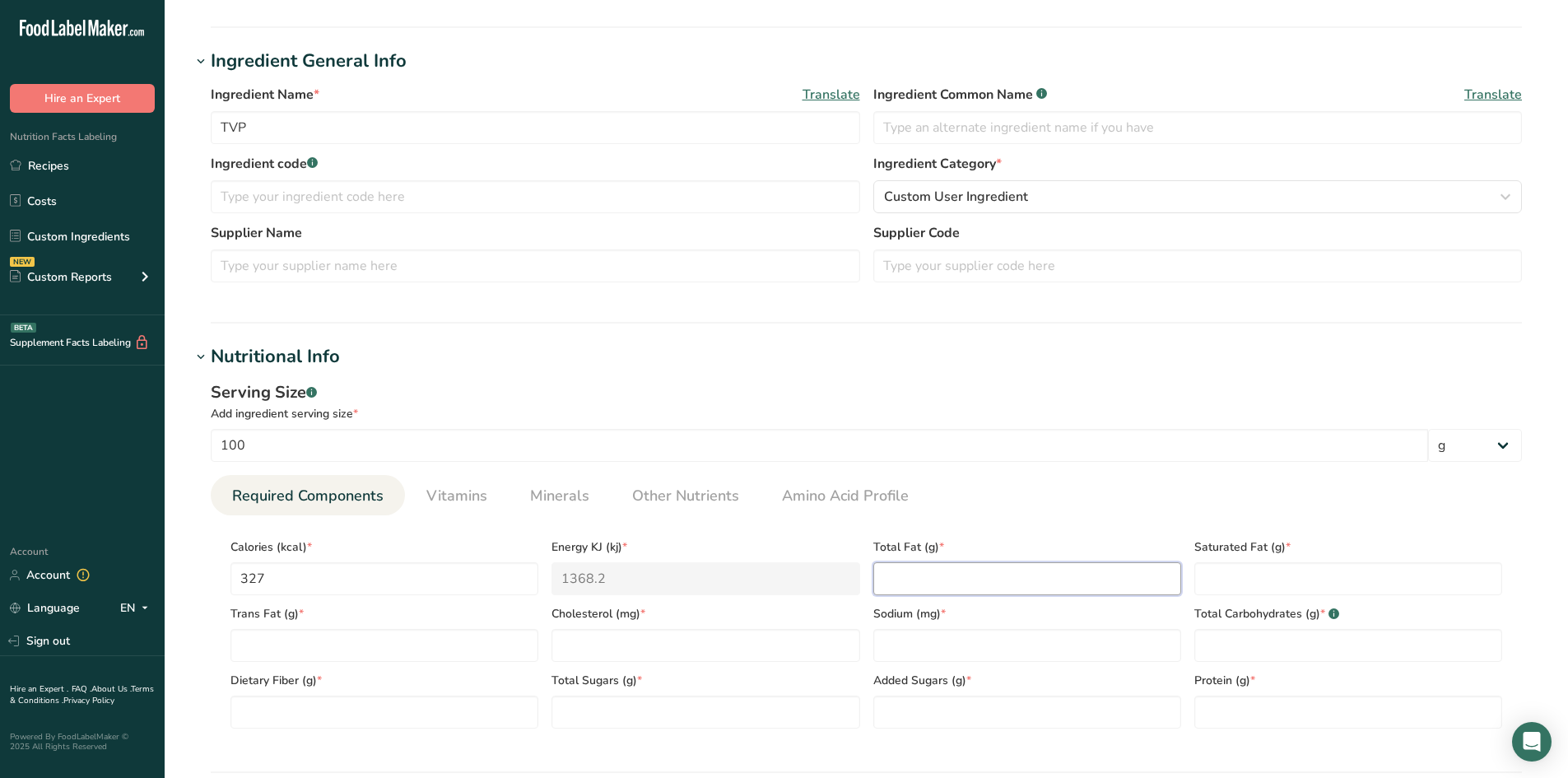
click at [900, 578] on Fat "number" at bounding box center [1027, 578] width 308 height 33
type Fat "2"
click at [1225, 582] on Fat "number" at bounding box center [1348, 578] width 308 height 33
type Fat "0"
click at [314, 643] on Fat "number" at bounding box center [384, 645] width 308 height 33
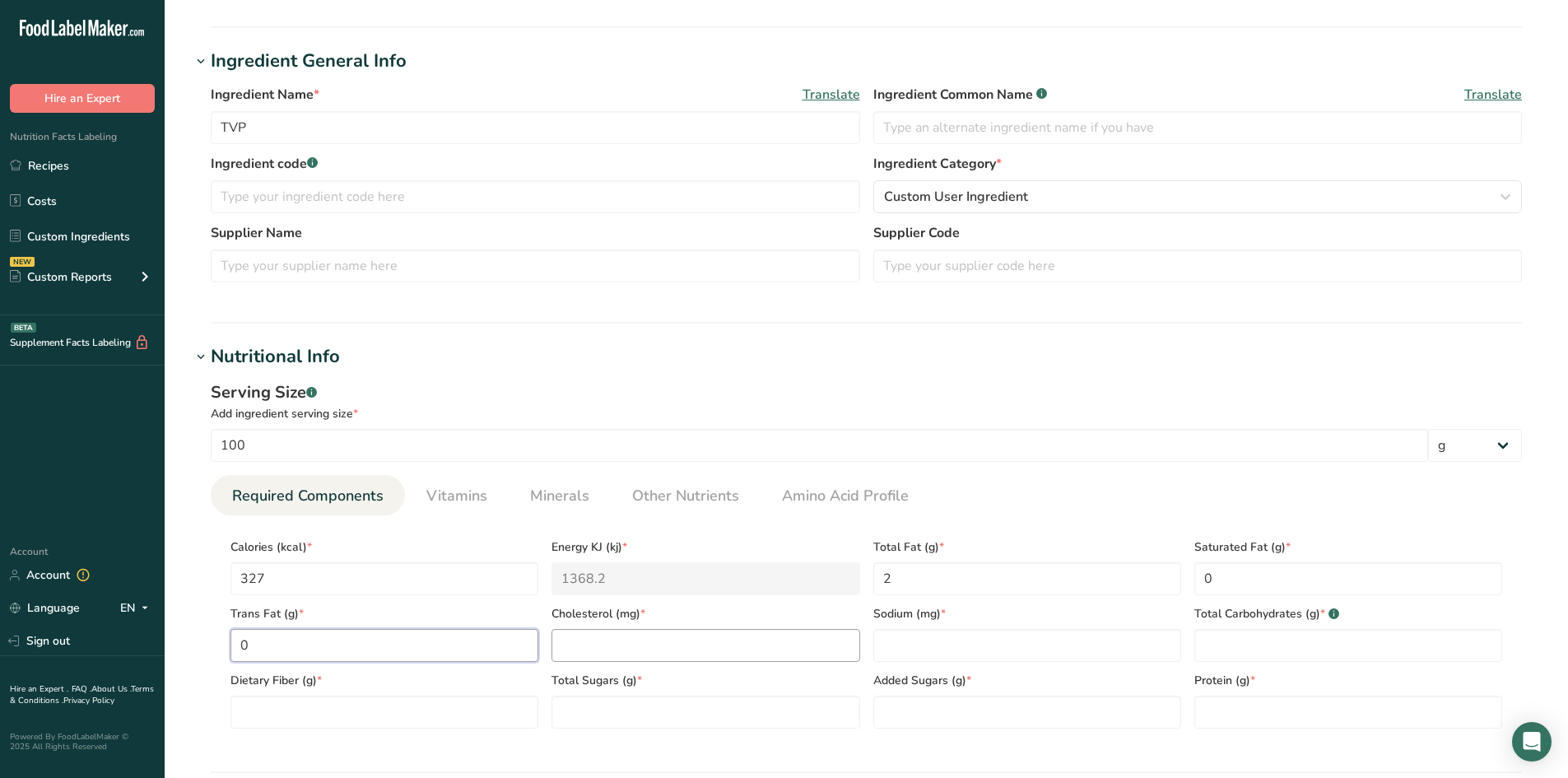
type Fat "0"
click at [650, 647] on input "number" at bounding box center [705, 645] width 308 height 33
type input "0"
click at [929, 646] on input "number" at bounding box center [1027, 645] width 308 height 33
type input "0"
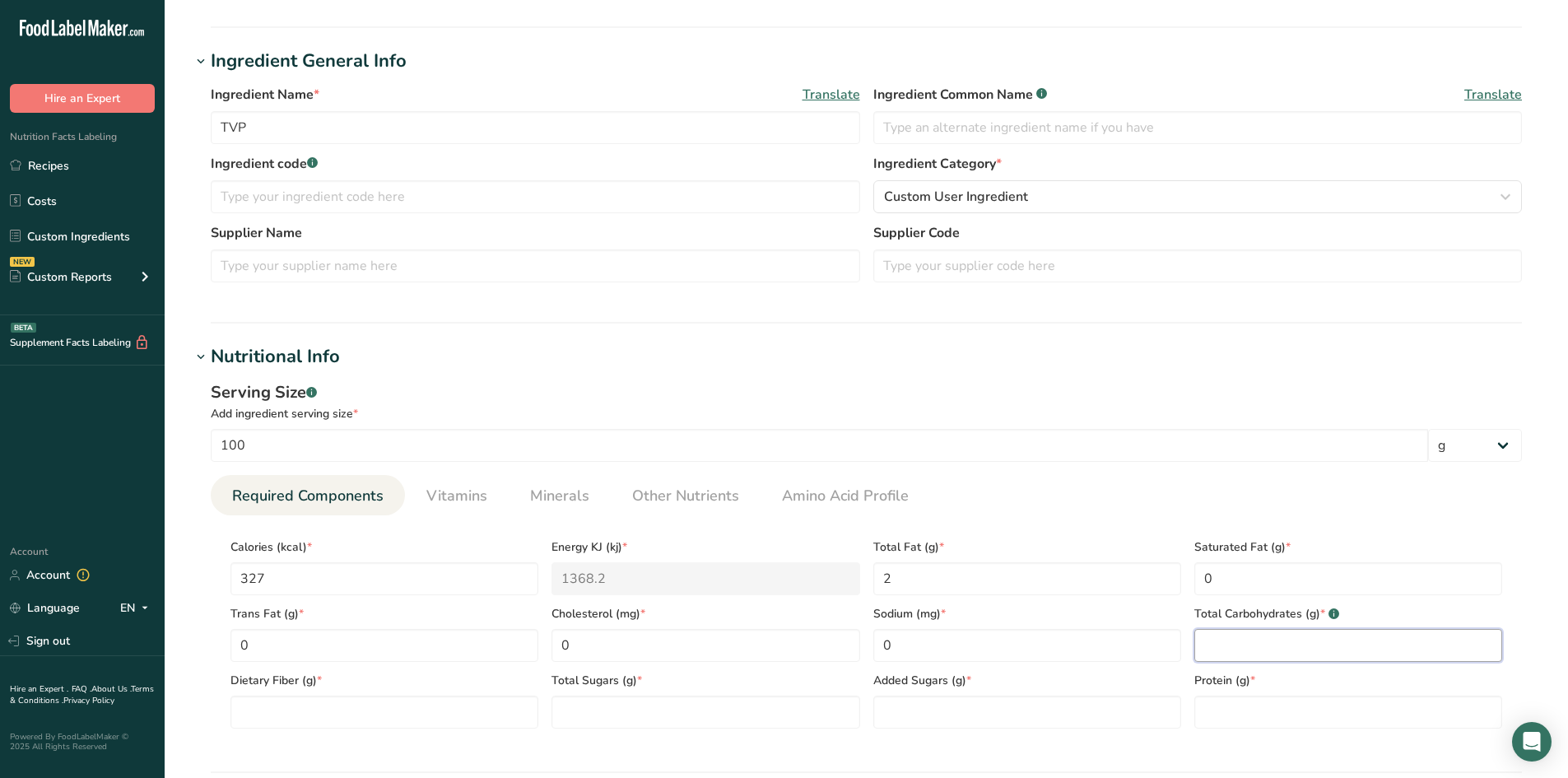
click at [1240, 642] on Carbohydrates "number" at bounding box center [1348, 645] width 308 height 33
type Carbohydrates "33"
click at [297, 708] on Fiber "number" at bounding box center [384, 711] width 308 height 33
type Fiber "20"
click at [634, 715] on Sugars "number" at bounding box center [705, 711] width 308 height 33
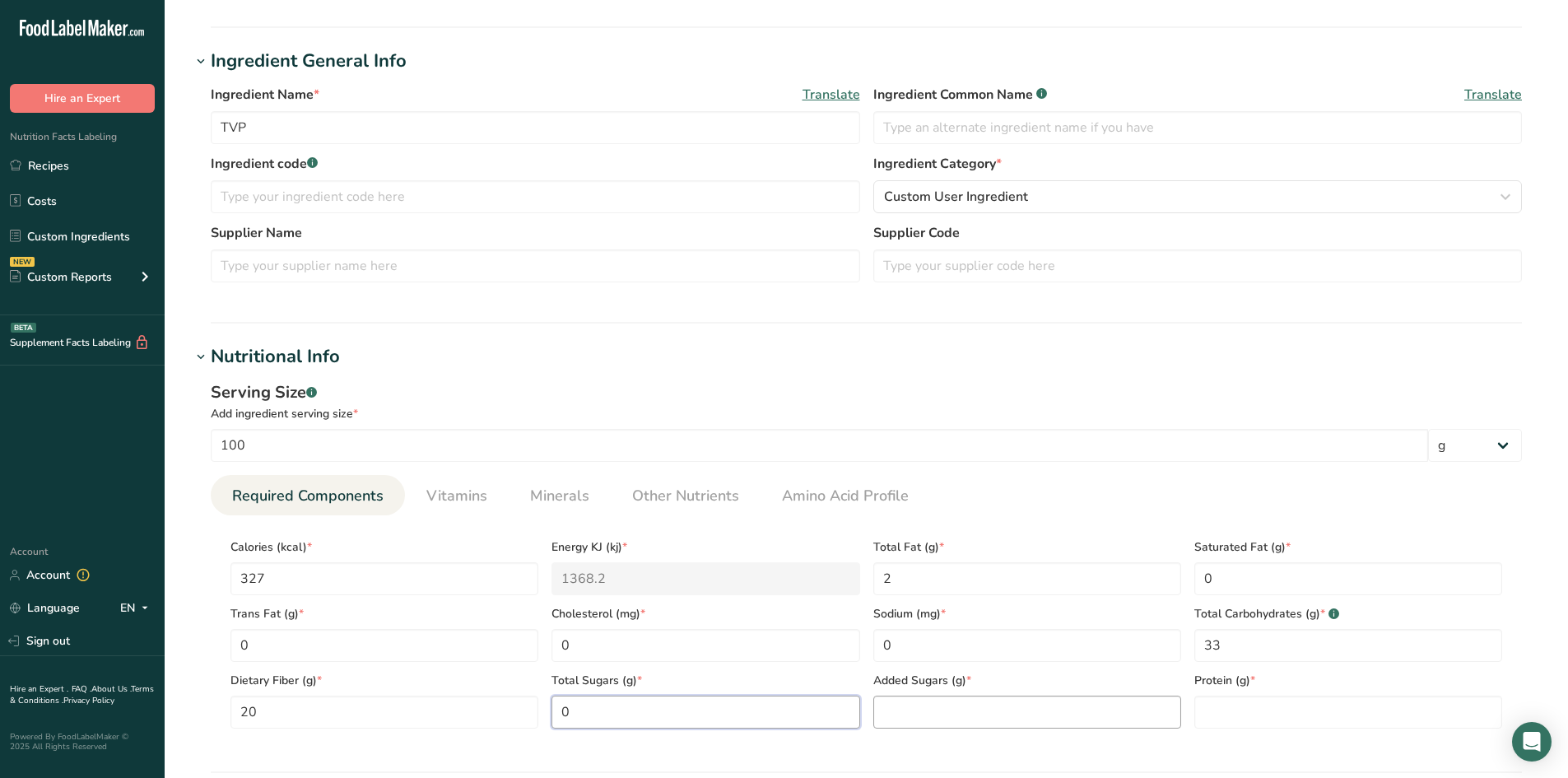
type Sugars "0"
click at [957, 705] on Sugars "number" at bounding box center [1027, 711] width 308 height 33
type Sugars "0"
click at [1214, 702] on input "number" at bounding box center [1348, 711] width 308 height 33
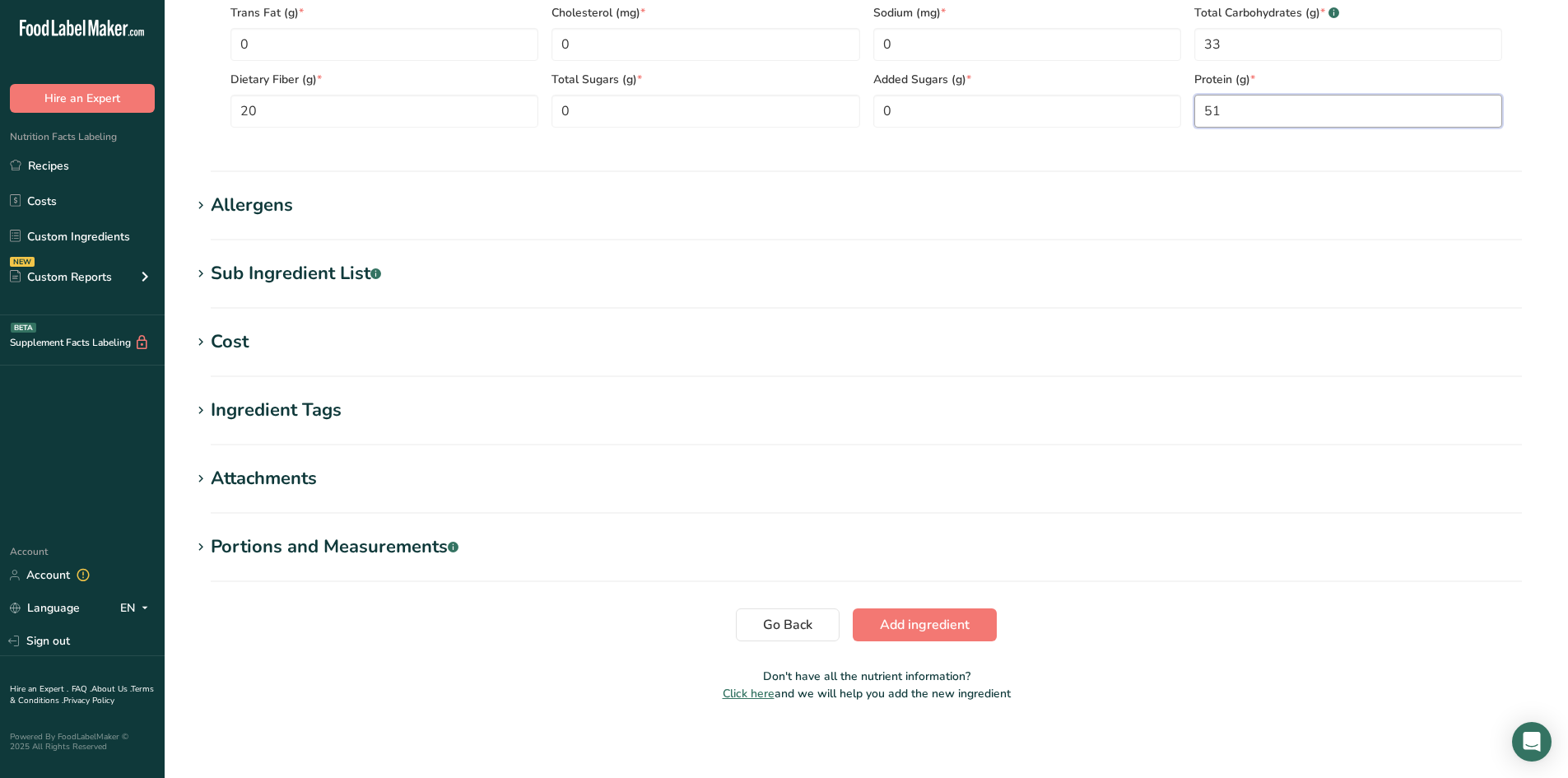
scroll to position [878, 0]
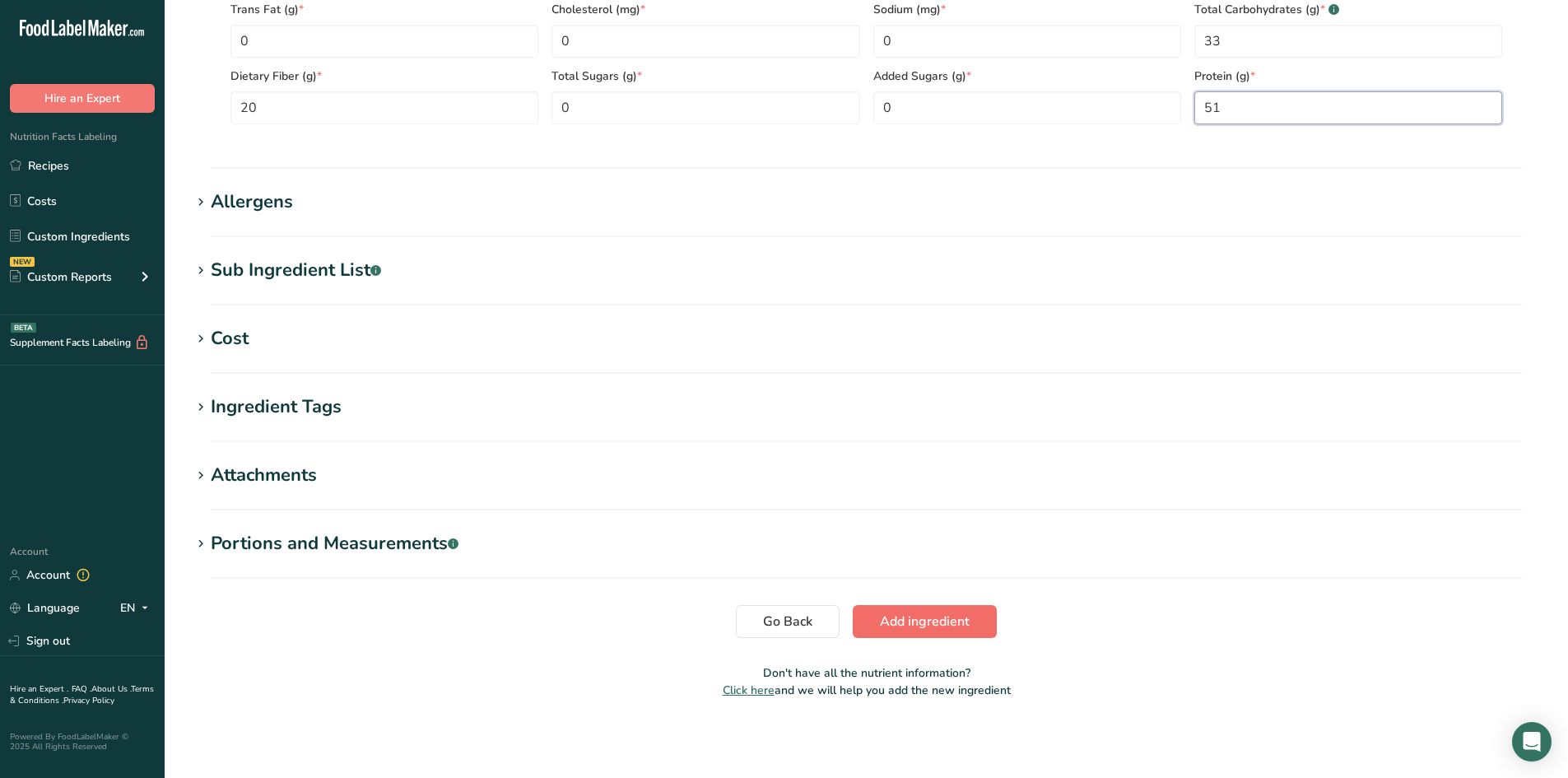
type input "51"
click at [915, 621] on span "Add ingredient" at bounding box center [925, 621] width 90 height 19
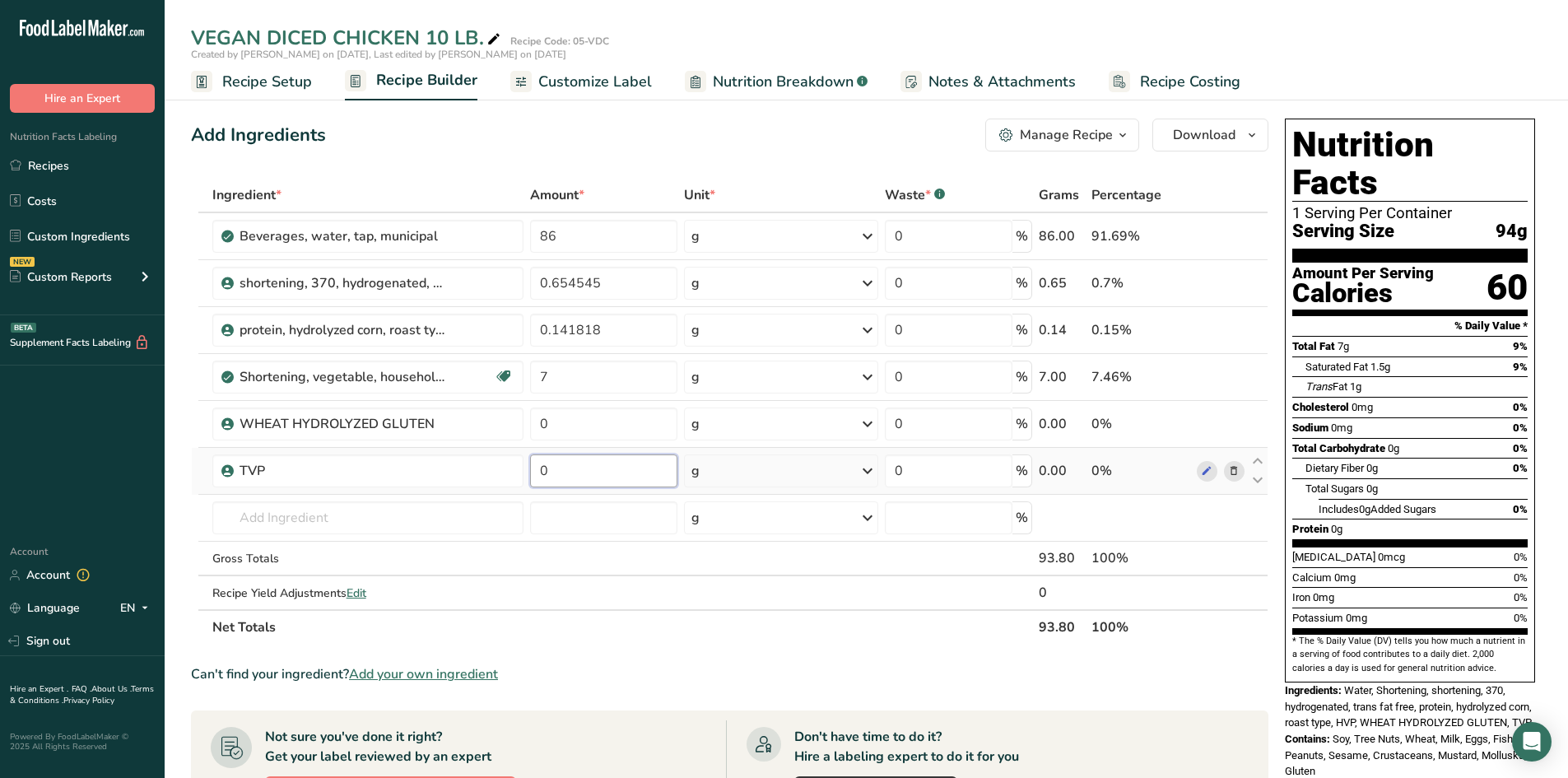
drag, startPoint x: 554, startPoint y: 467, endPoint x: 484, endPoint y: 451, distance: 71.8
click at [487, 453] on tr "TVP 0 g Weight Units g kg mg See more Volume Units l Volume units require a den…" at bounding box center [730, 471] width 1076 height 47
type input "17"
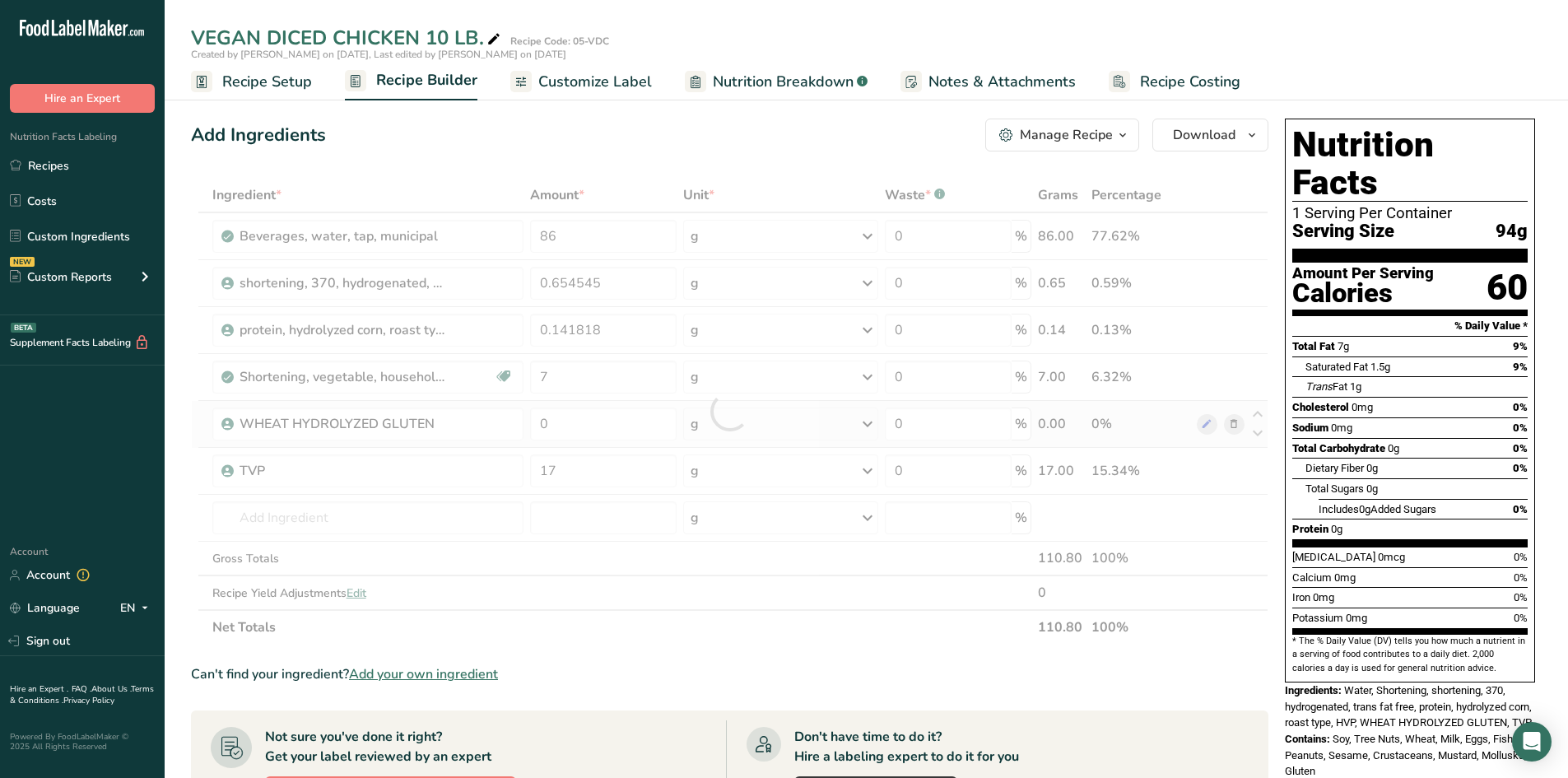
click at [717, 426] on div "Ingredient * Amount * Unit * Waste * .a-a{fill:#347362;}.b-a{fill:#fff;} Grams …" at bounding box center [730, 411] width 1078 height 467
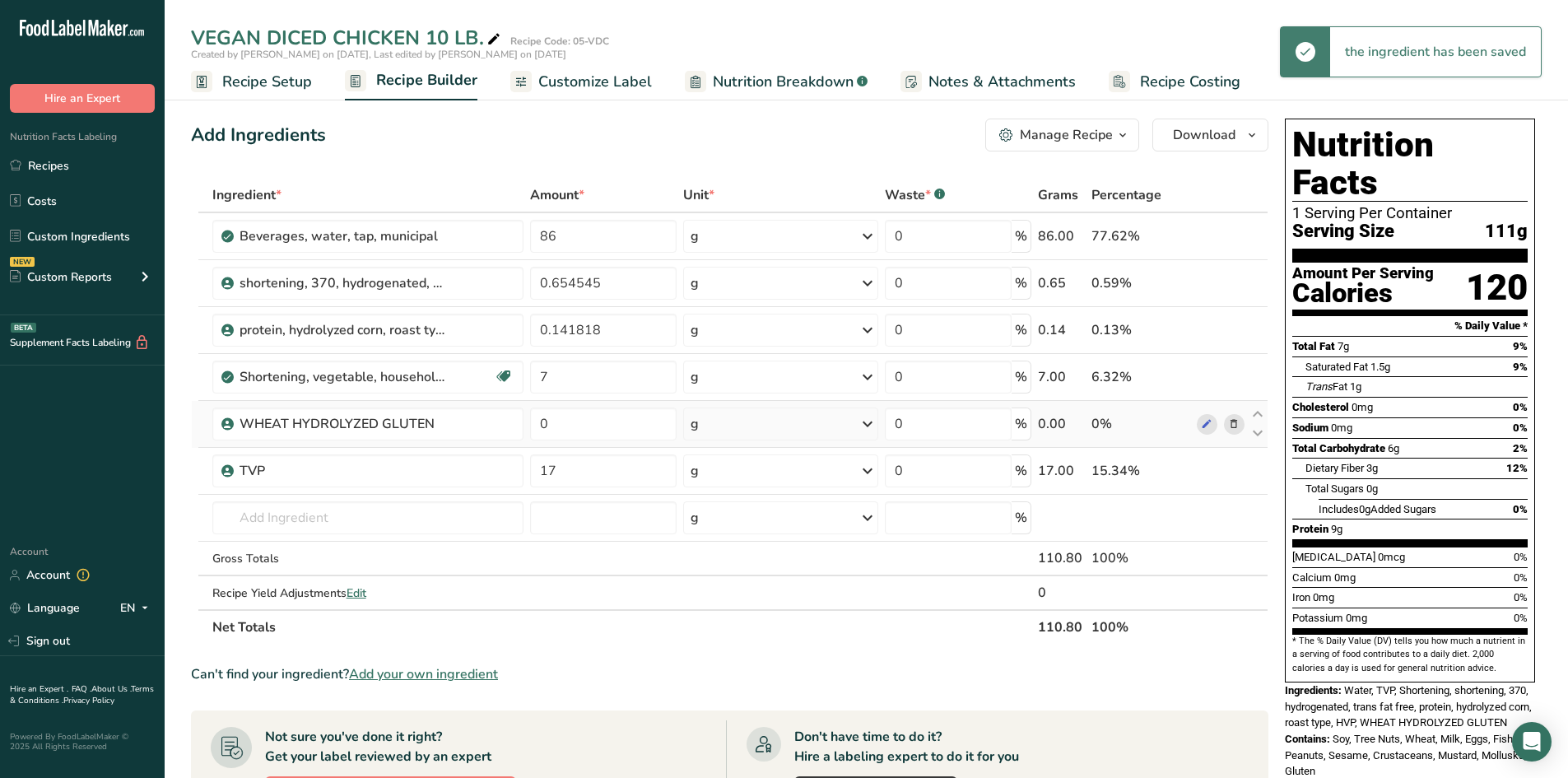
click at [1229, 421] on icon at bounding box center [1234, 425] width 11 height 18
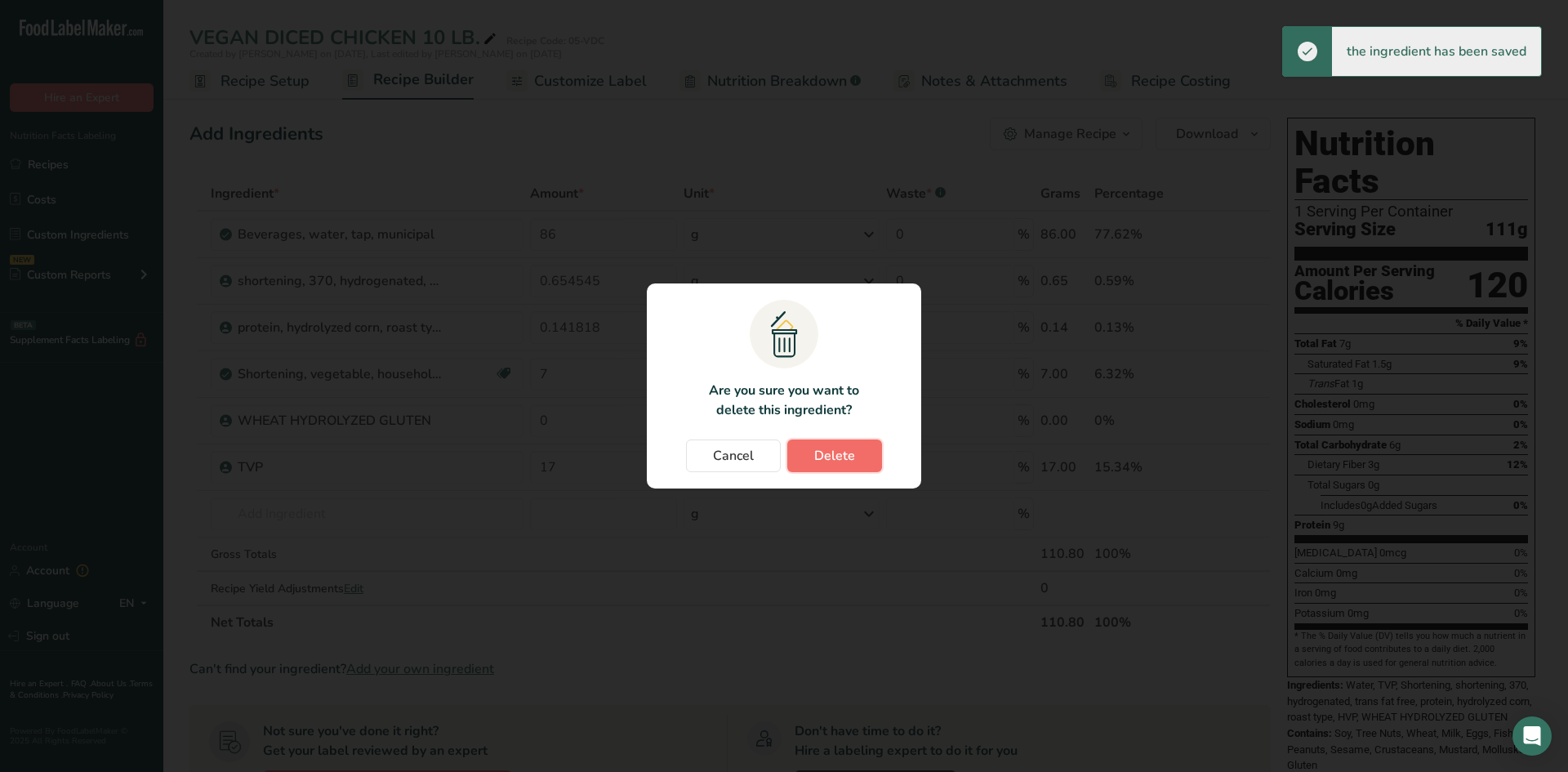
click at [847, 459] on span "Delete" at bounding box center [834, 456] width 41 height 19
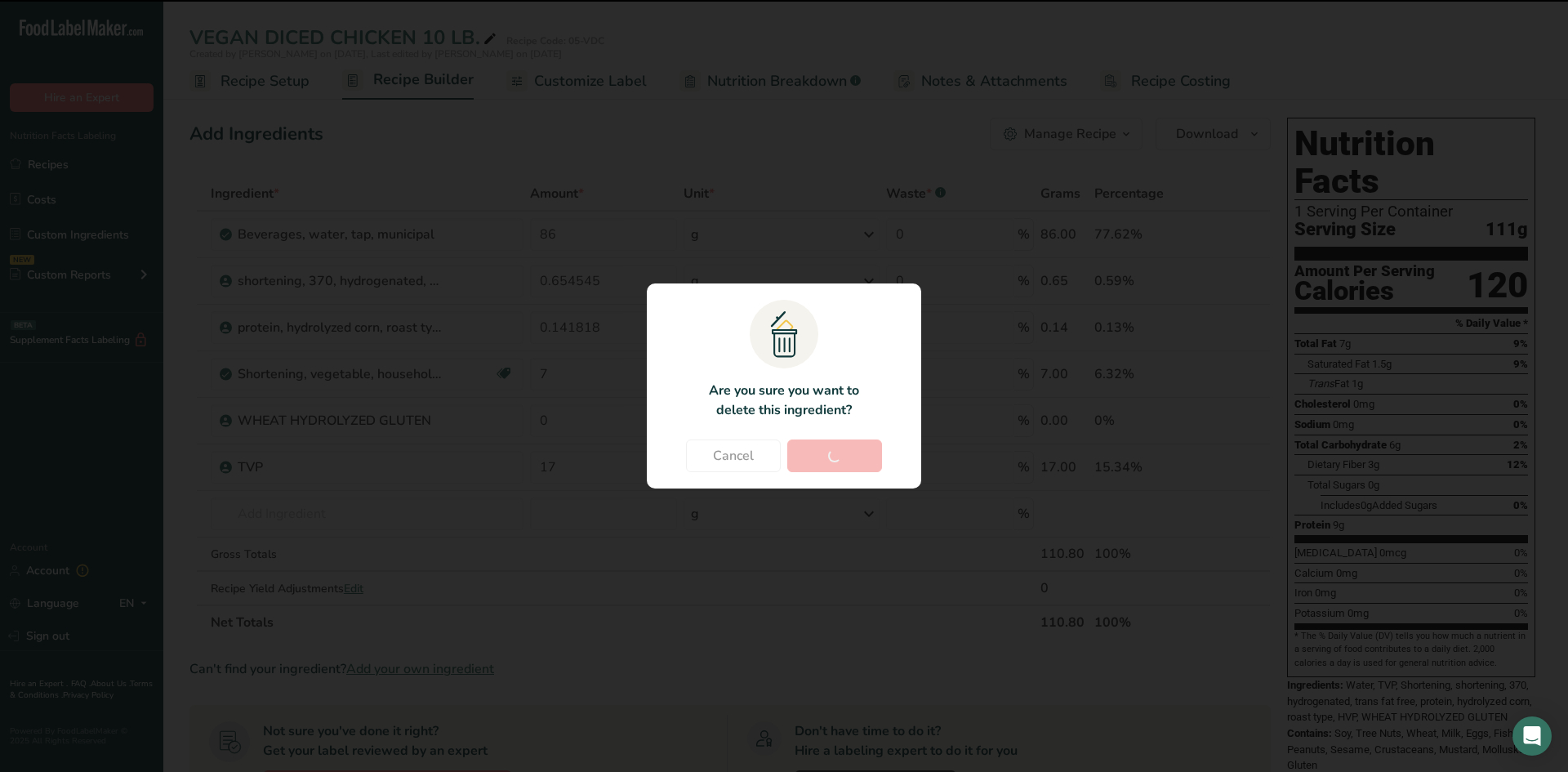
type input "17"
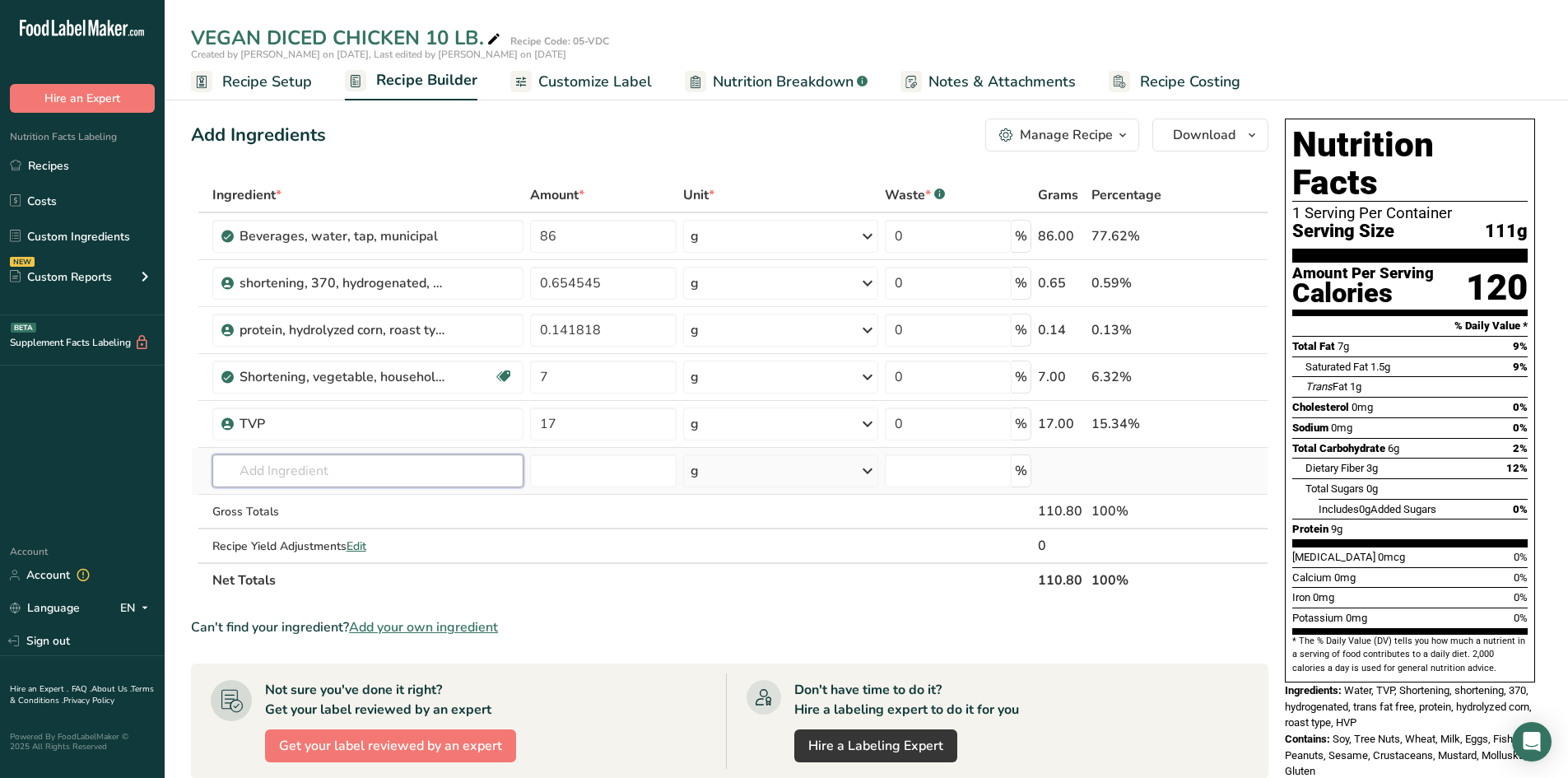
click at [312, 466] on input "text" at bounding box center [368, 471] width 312 height 33
type input "GRANULATED O"
click at [316, 501] on p "ONION GRANULATED" at bounding box center [291, 504] width 131 height 18
type input "ONION GRANULATED"
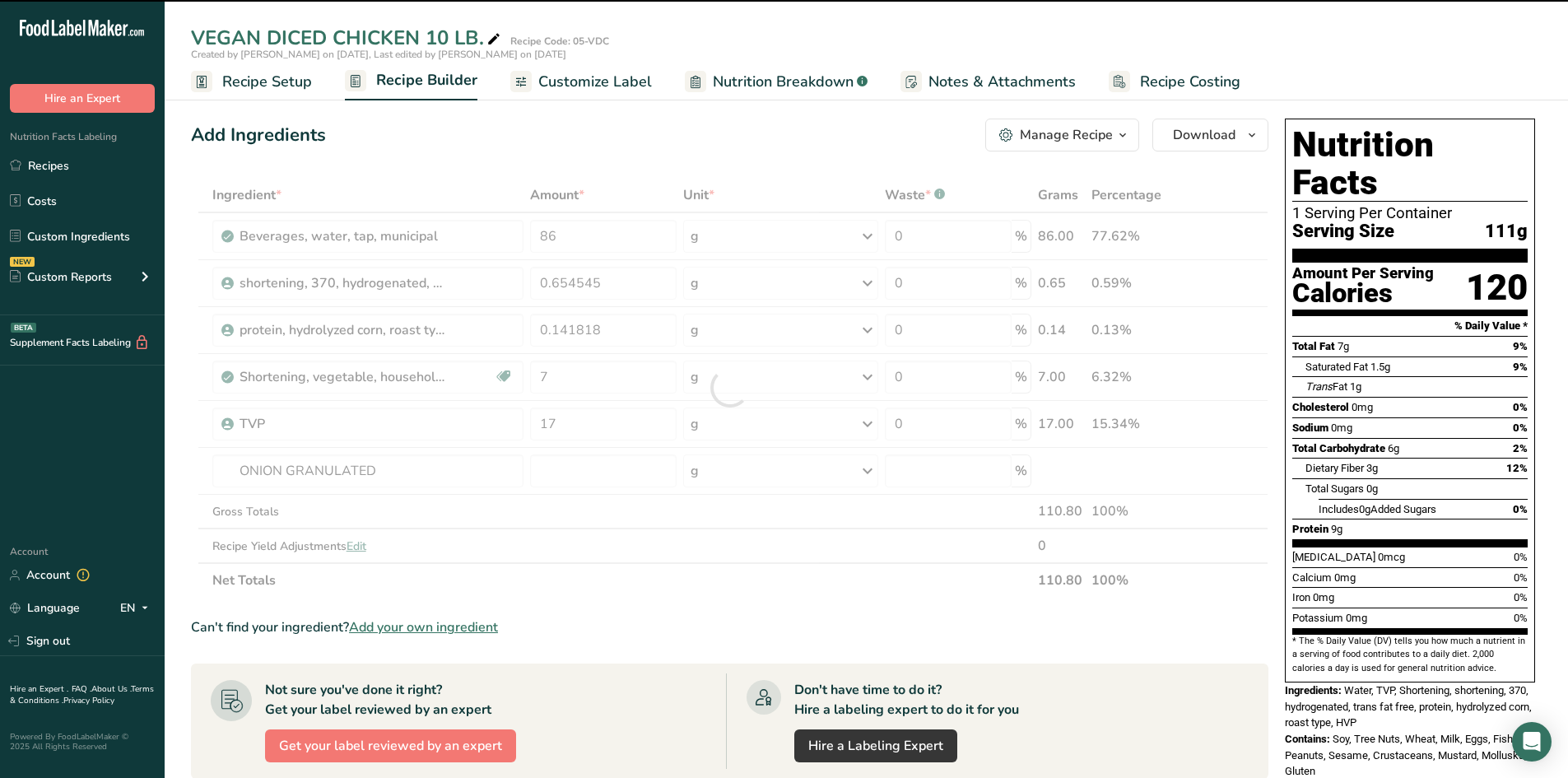
type input "0"
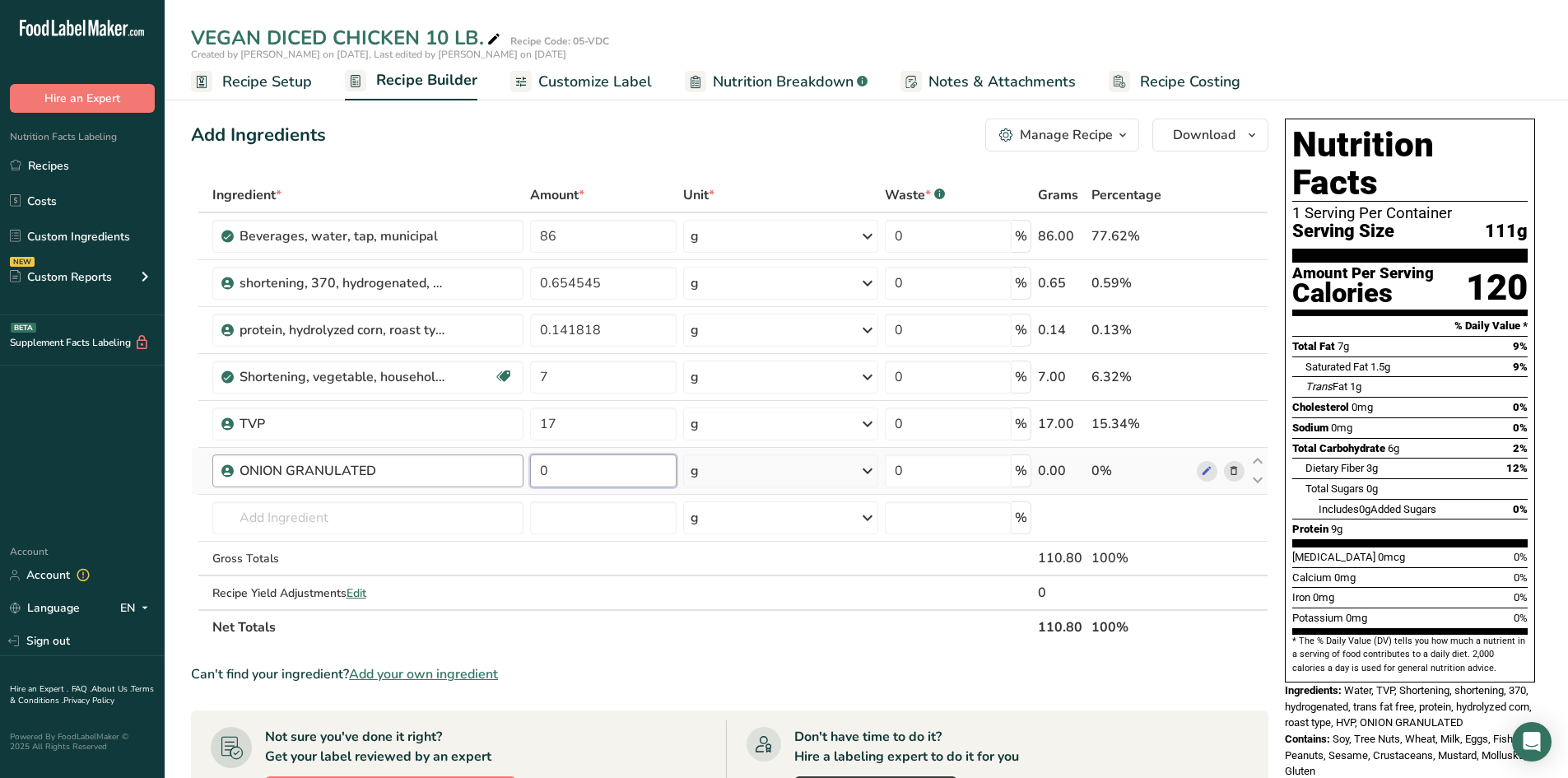
drag, startPoint x: 487, startPoint y: 461, endPoint x: 459, endPoint y: 457, distance: 28.3
click at [459, 457] on tr "ONION GRANULATED 0 g Weight Units g kg mg See more Volume Units l Volume units …" at bounding box center [730, 471] width 1076 height 47
type input "2"
click at [319, 522] on div "Ingredient * Amount * Unit * Waste * .a-a{fill:#347362;}.b-a{fill:#fff;} Grams …" at bounding box center [730, 411] width 1078 height 467
drag, startPoint x: 618, startPoint y: 330, endPoint x: 383, endPoint y: 302, distance: 236.7
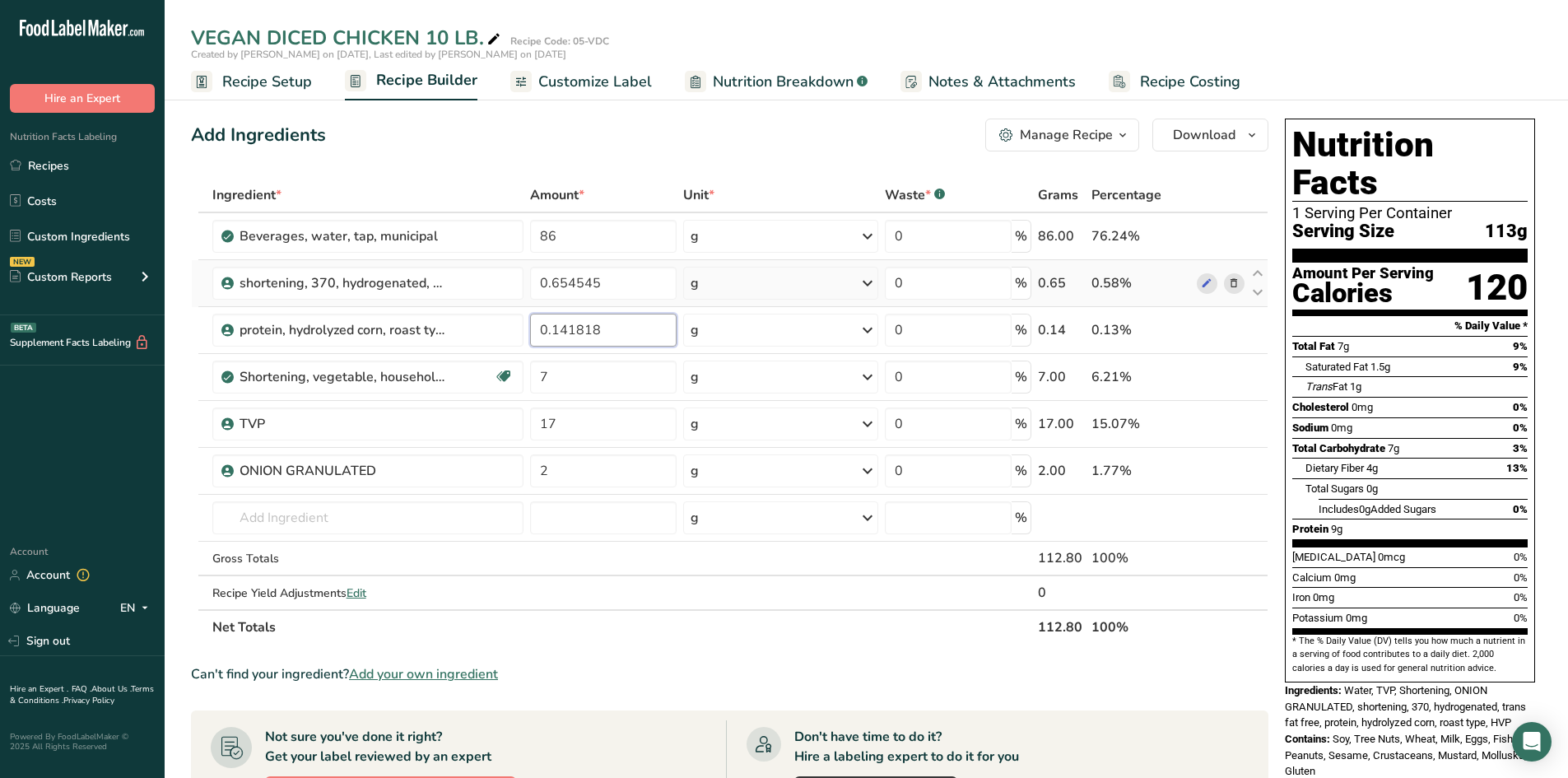
click at [391, 306] on tbody "Beverages, water, tap, municipal 86 g Portions 1 fl oz 1 bottle 8 fl oz 1 liter…" at bounding box center [730, 411] width 1076 height 396
type input "1"
click at [306, 515] on div "Ingredient * Amount * Unit * Waste * .a-a{fill:#347362;}.b-a{fill:#fff;} Grams …" at bounding box center [730, 411] width 1078 height 467
